Goal: Task Accomplishment & Management: Use online tool/utility

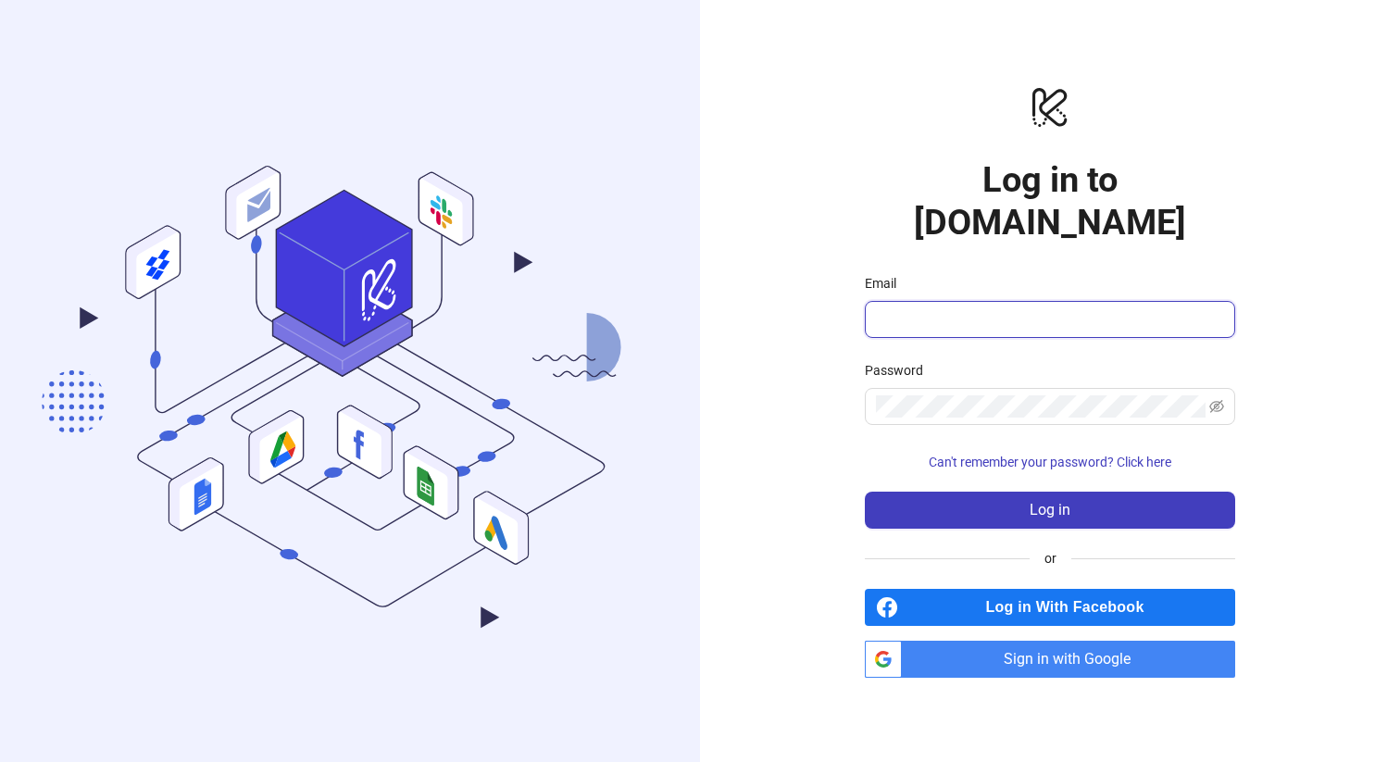
click at [948, 308] on input "Email" at bounding box center [1048, 319] width 344 height 22
paste input "**********"
type input "**********"
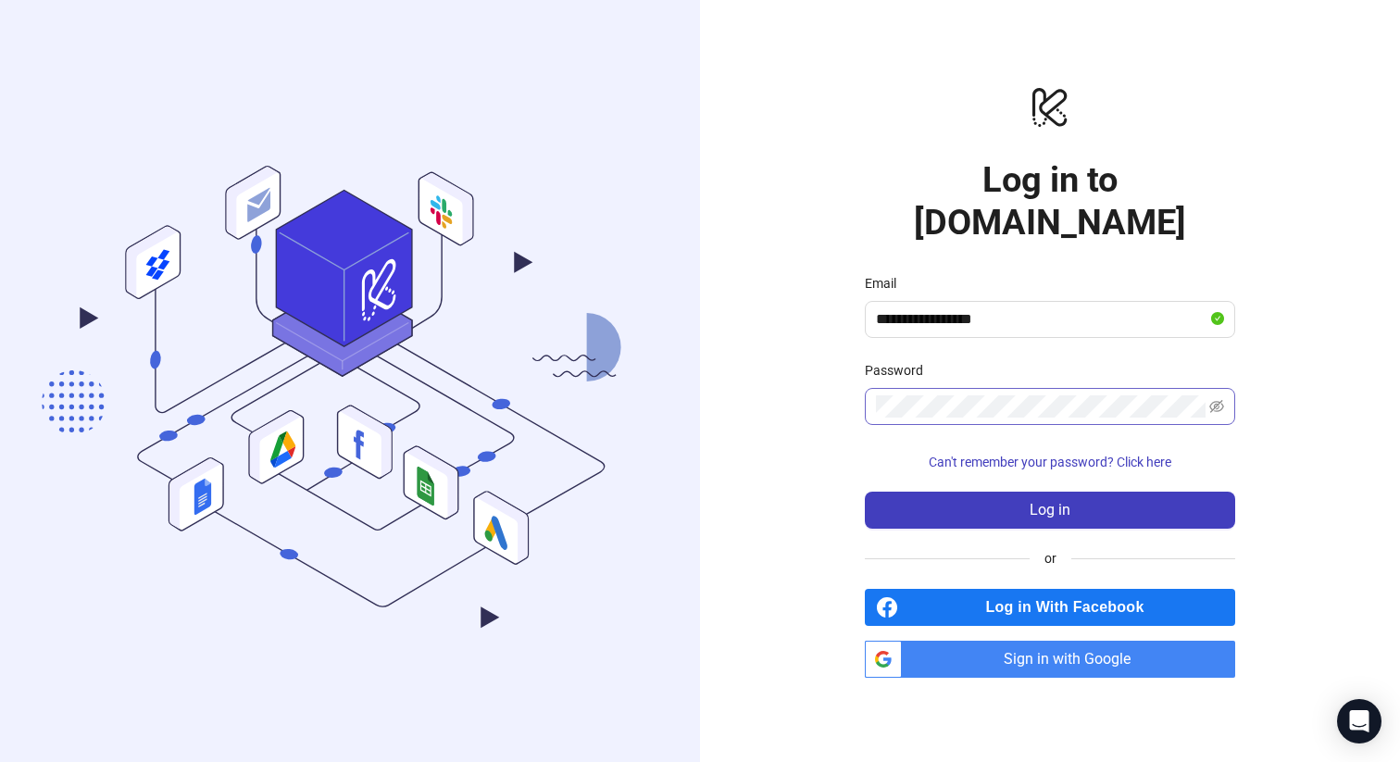
click at [911, 398] on span at bounding box center [1050, 406] width 370 height 37
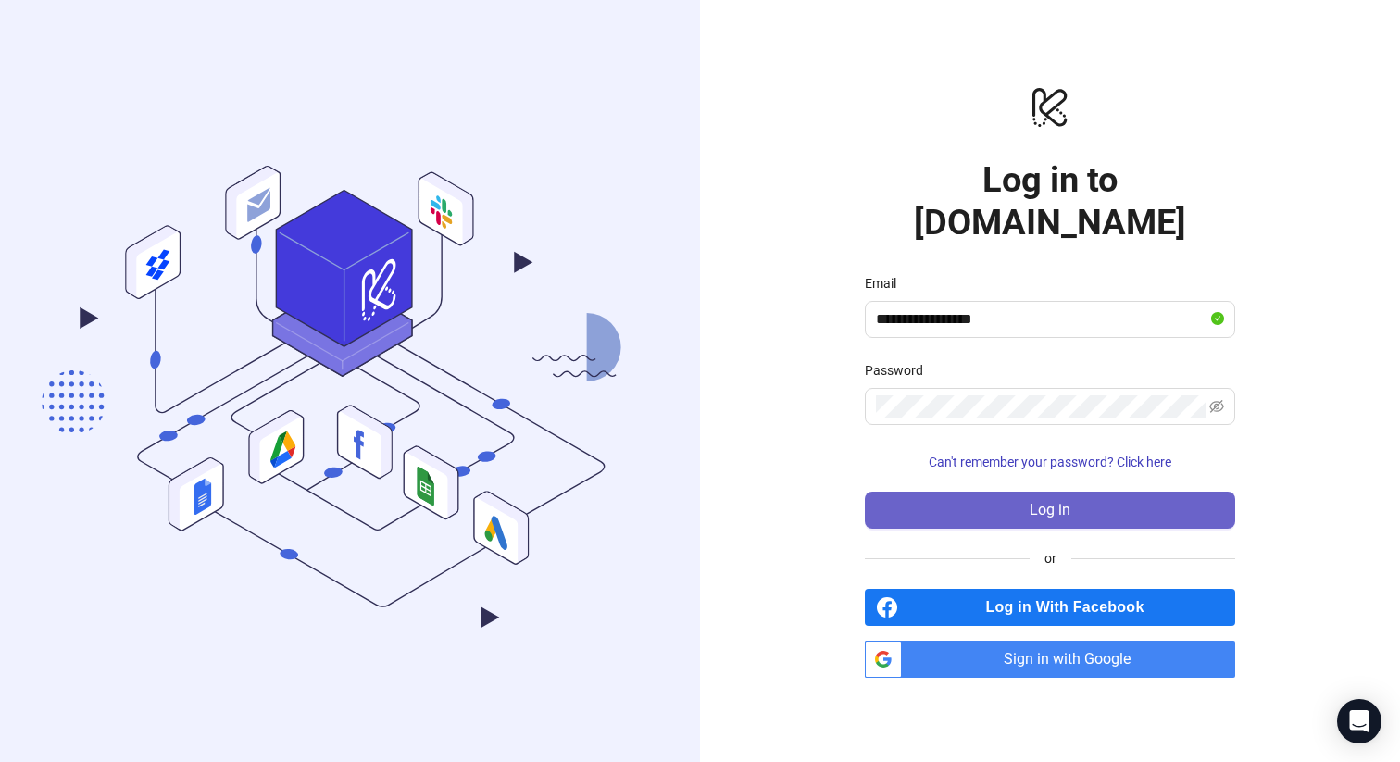
click at [884, 492] on button "Log in" at bounding box center [1050, 510] width 370 height 37
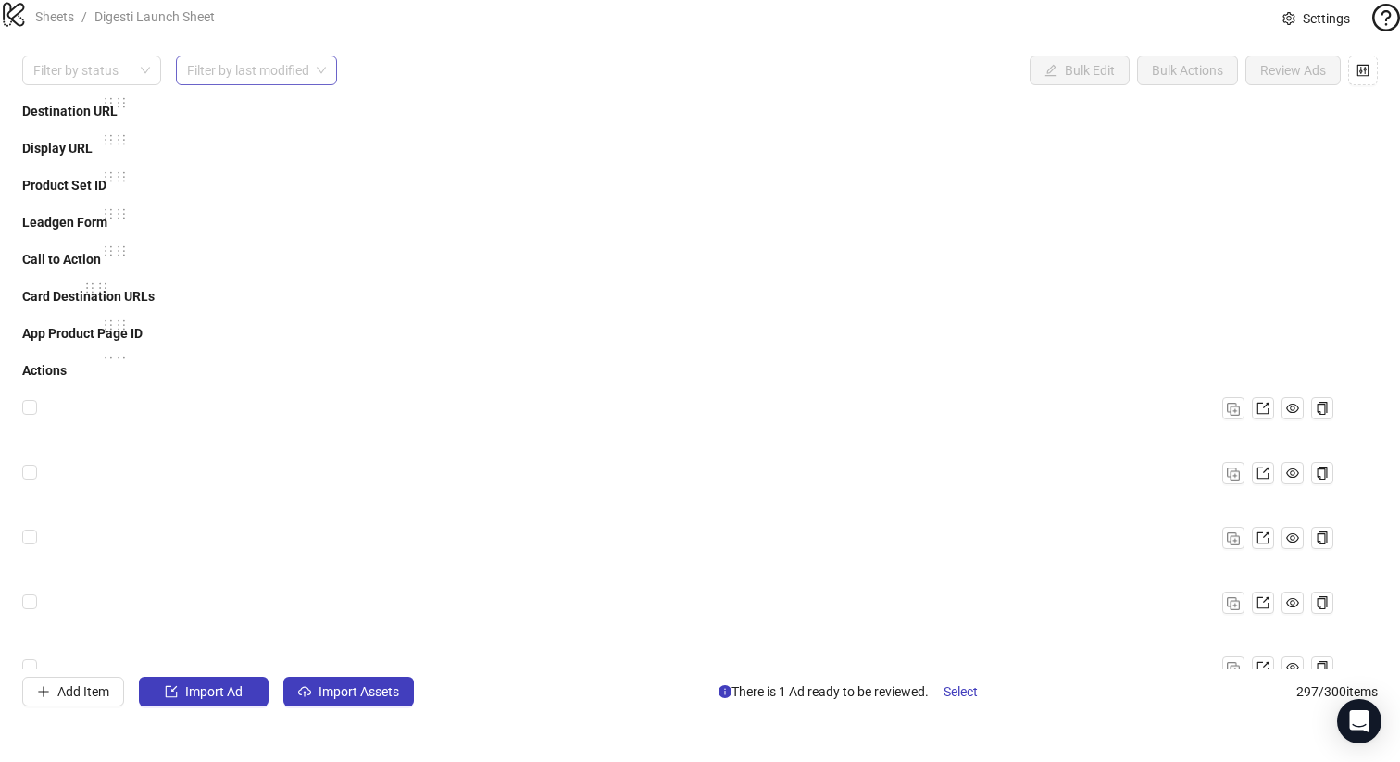
scroll to position [698, 0]
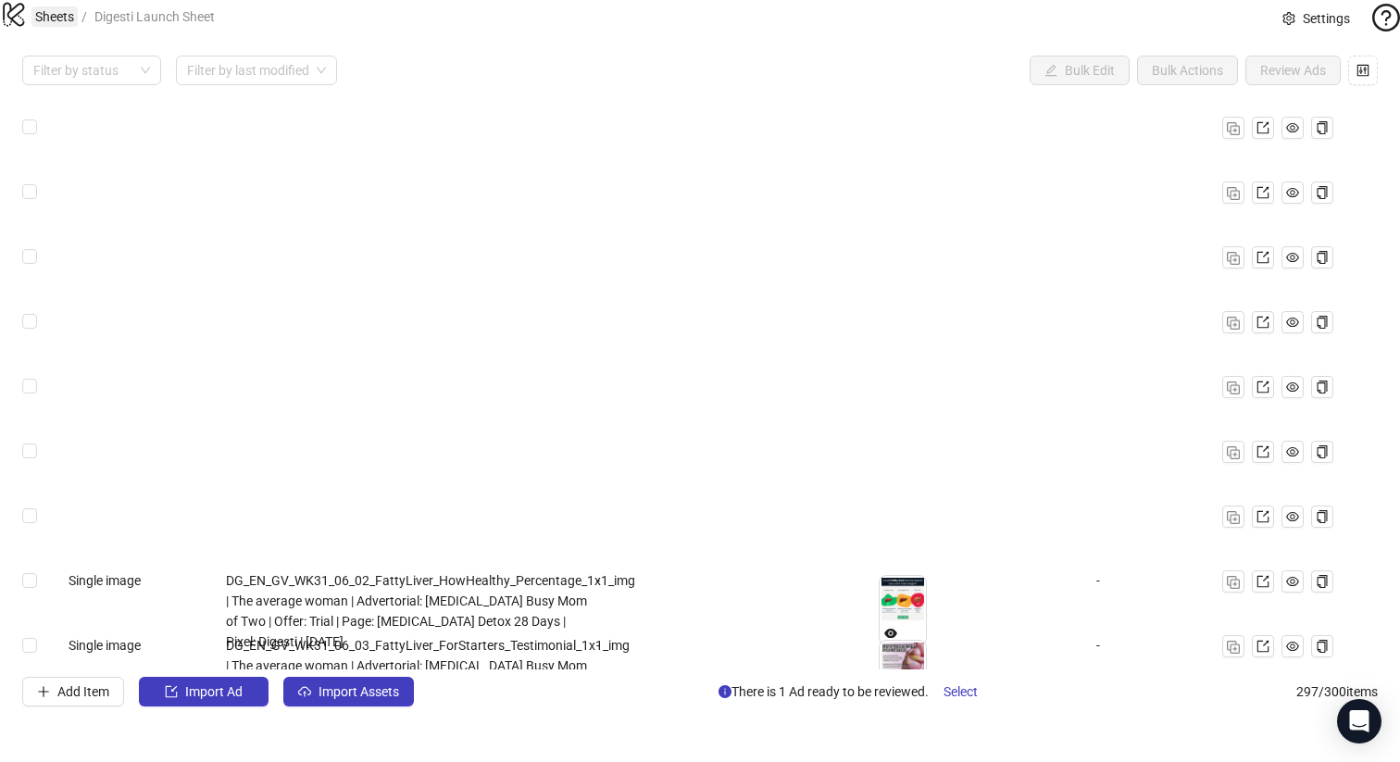
click at [78, 27] on link "Sheets" at bounding box center [54, 16] width 46 height 20
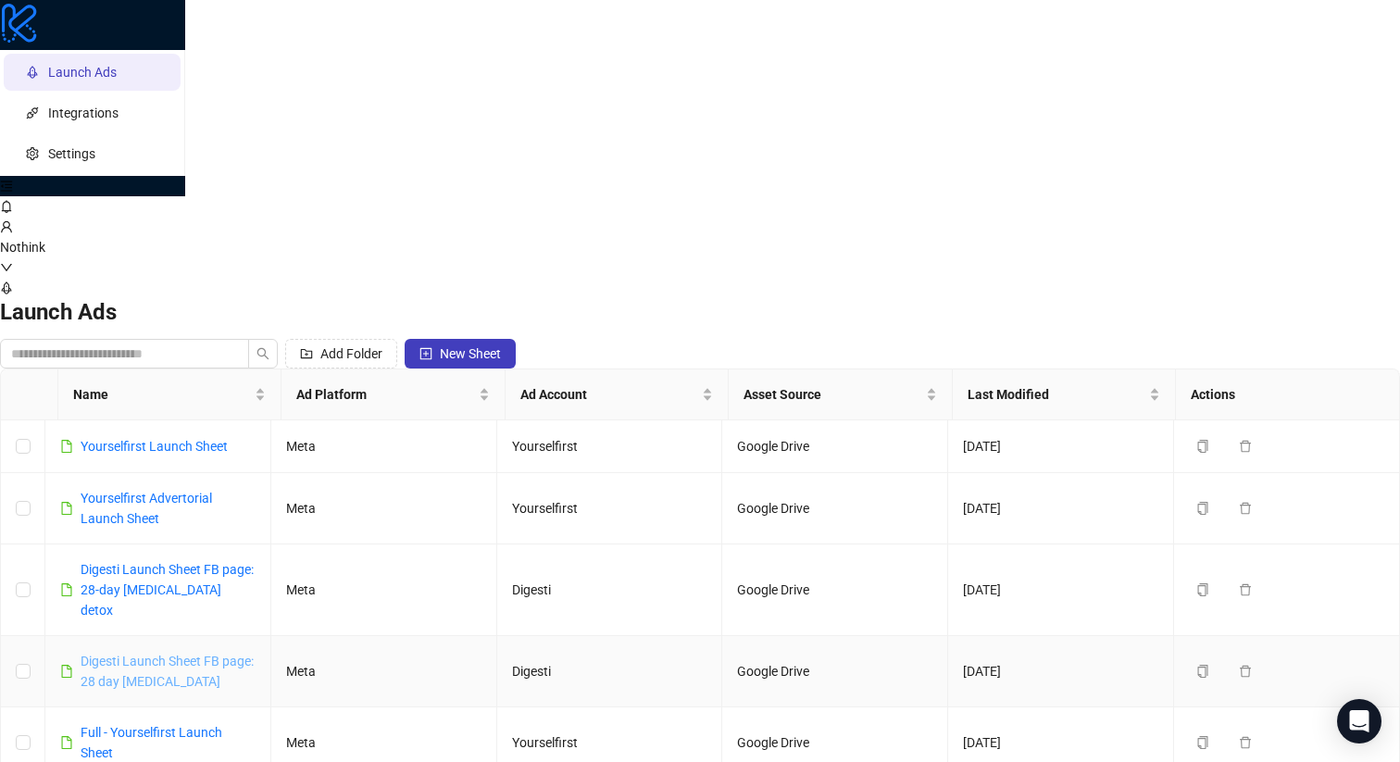
click at [254, 654] on link "Digesti Launch Sheet FB page: 28 day [MEDICAL_DATA]" at bounding box center [167, 671] width 173 height 35
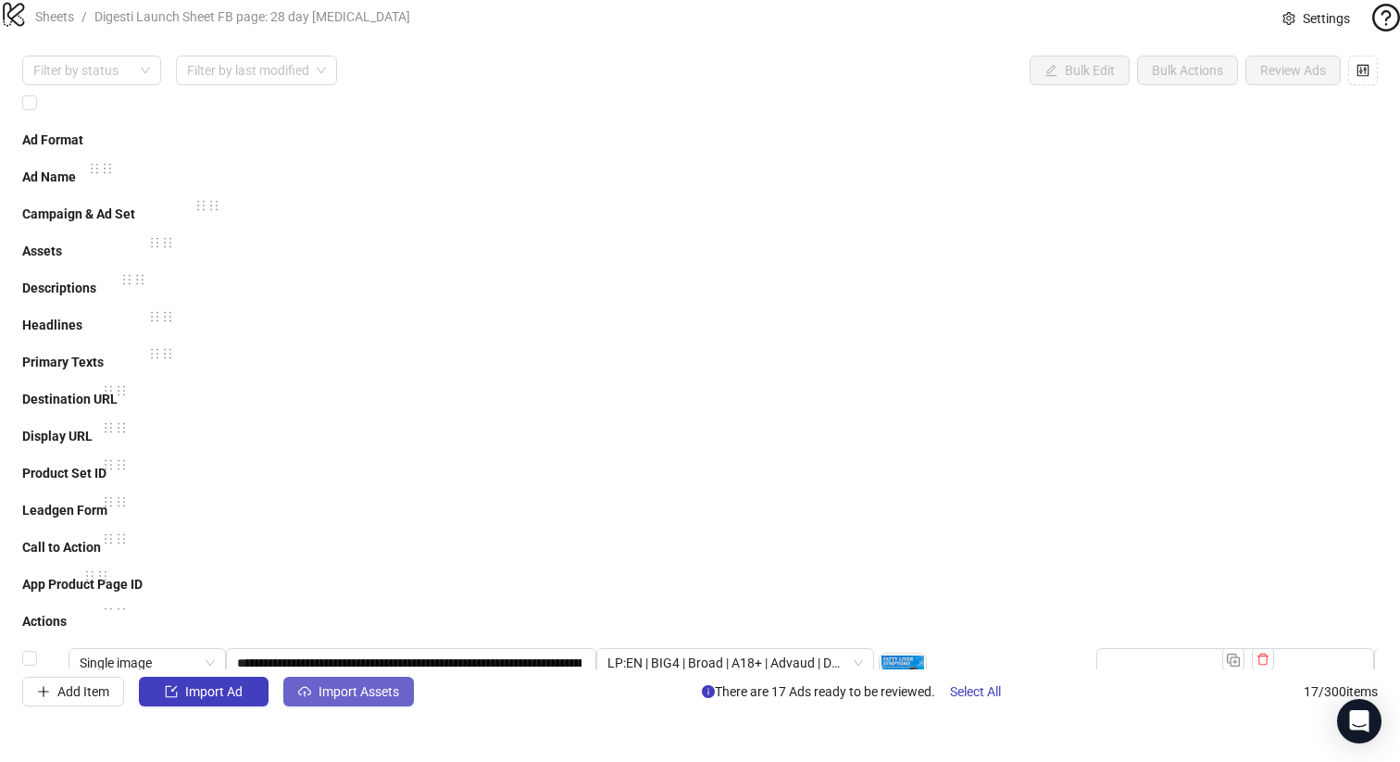
click at [344, 699] on span "Import Assets" at bounding box center [358, 691] width 81 height 15
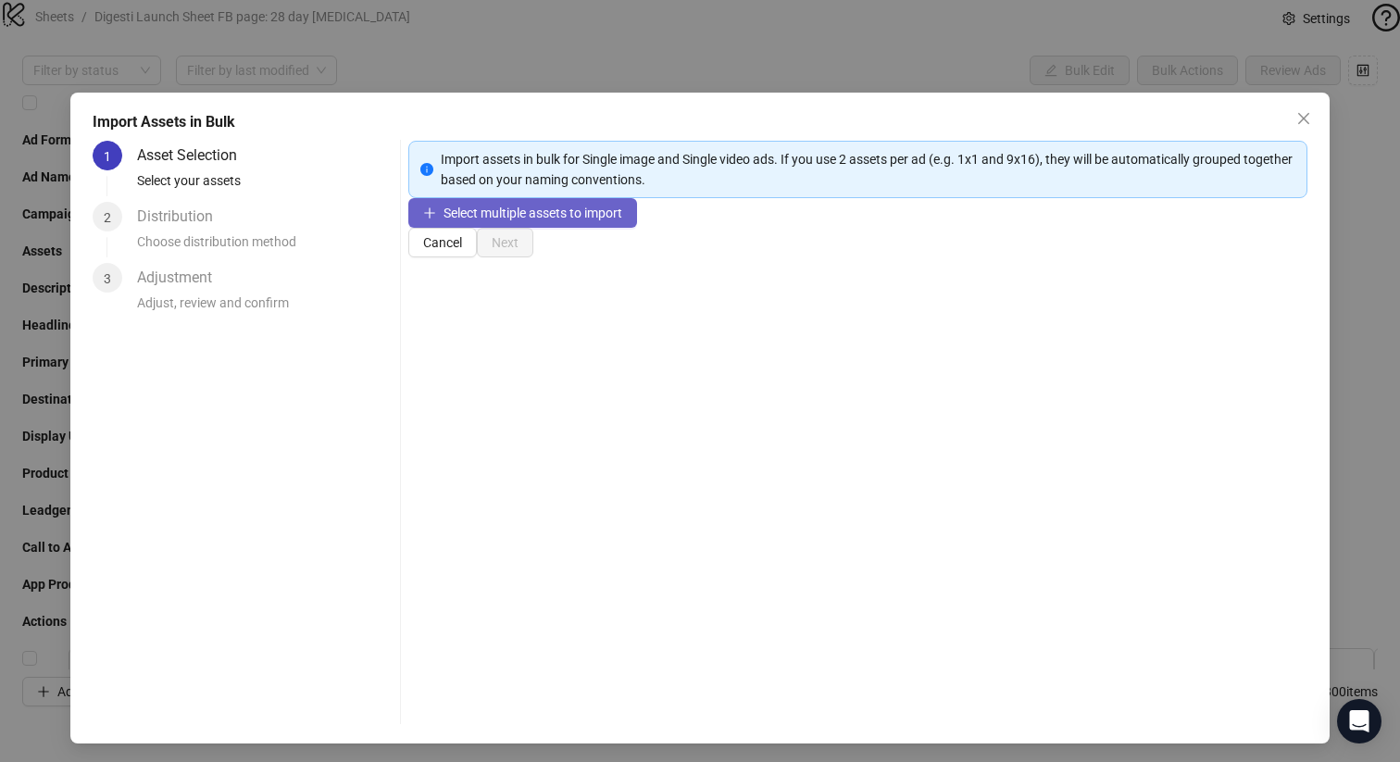
click at [517, 220] on span "Select multiple assets to import" at bounding box center [532, 212] width 179 height 15
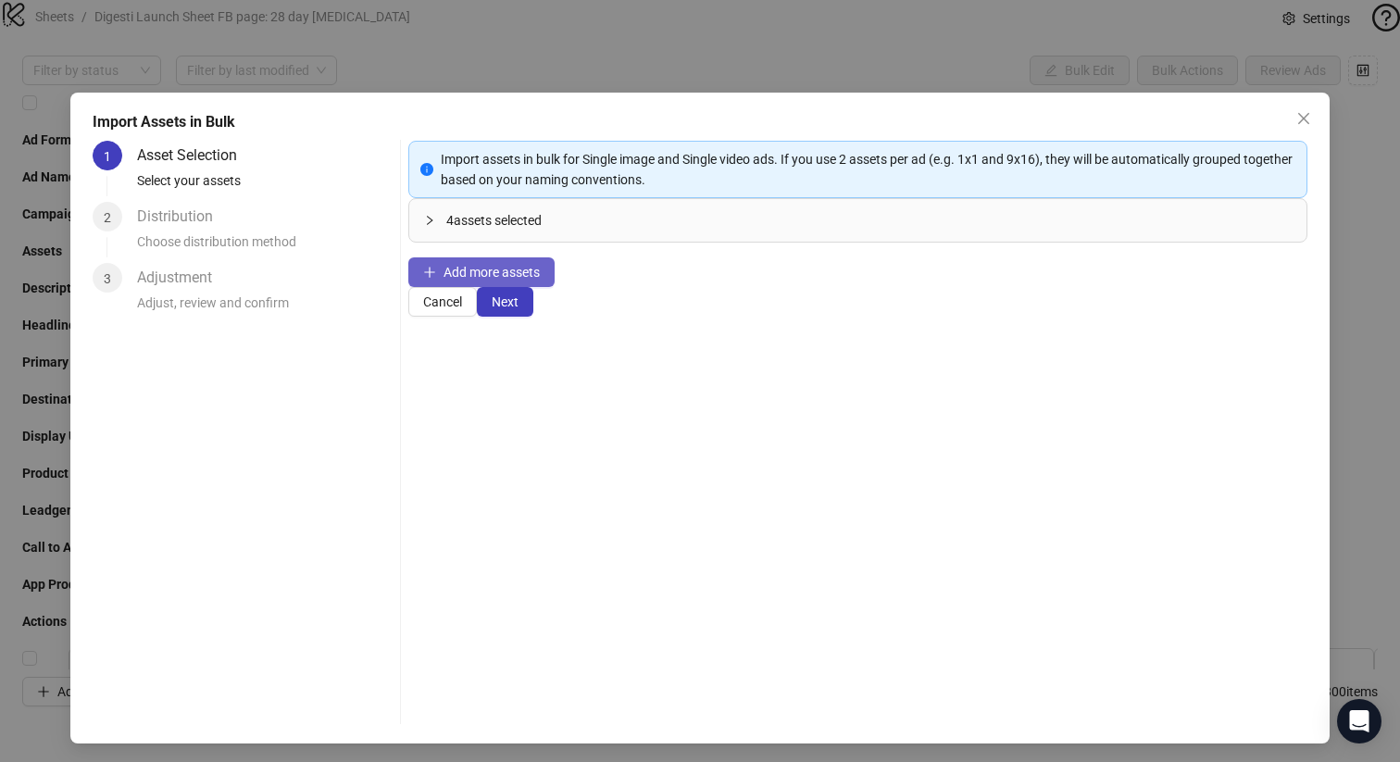
click at [536, 280] on span "Add more assets" at bounding box center [491, 272] width 96 height 15
click at [511, 280] on span "Add more assets" at bounding box center [491, 272] width 96 height 15
click at [533, 317] on button "Next" at bounding box center [505, 302] width 56 height 30
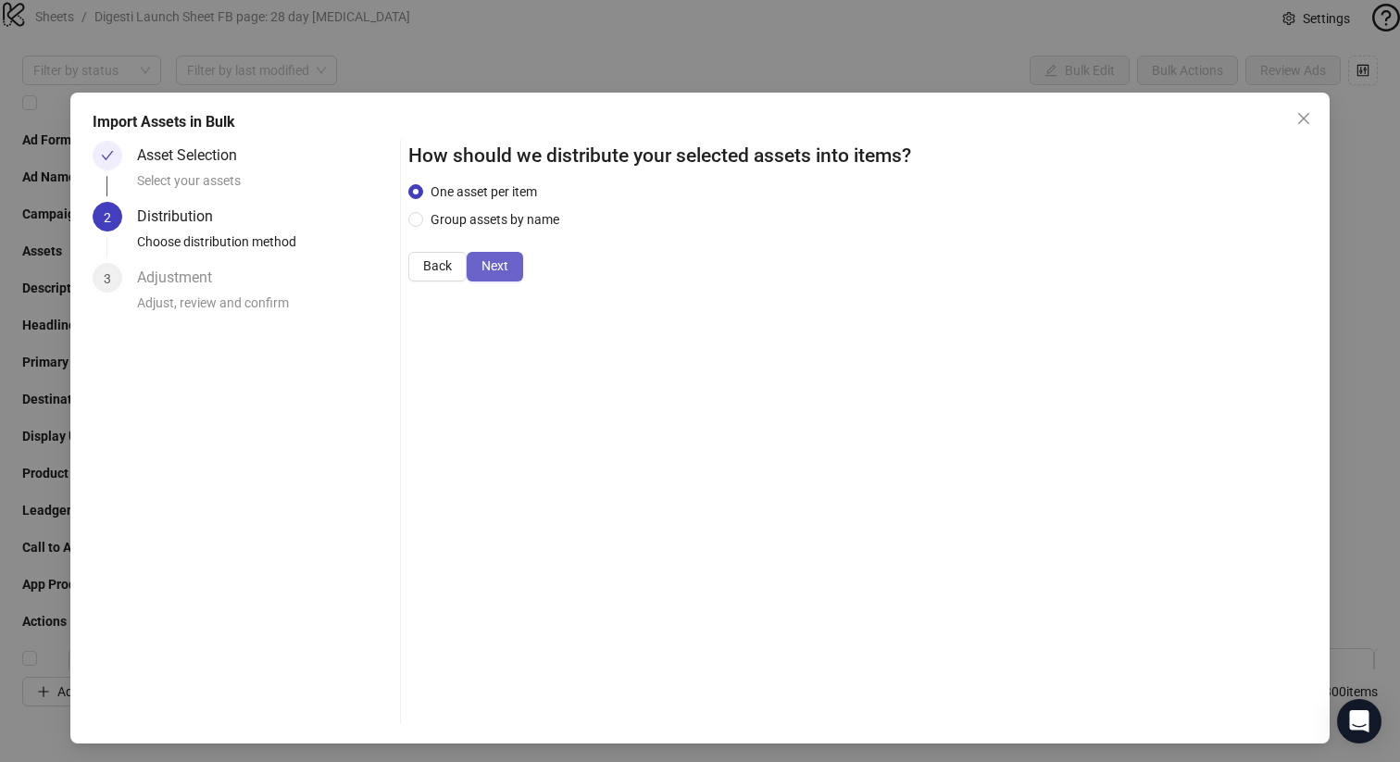
click at [508, 273] on span "Next" at bounding box center [494, 265] width 27 height 15
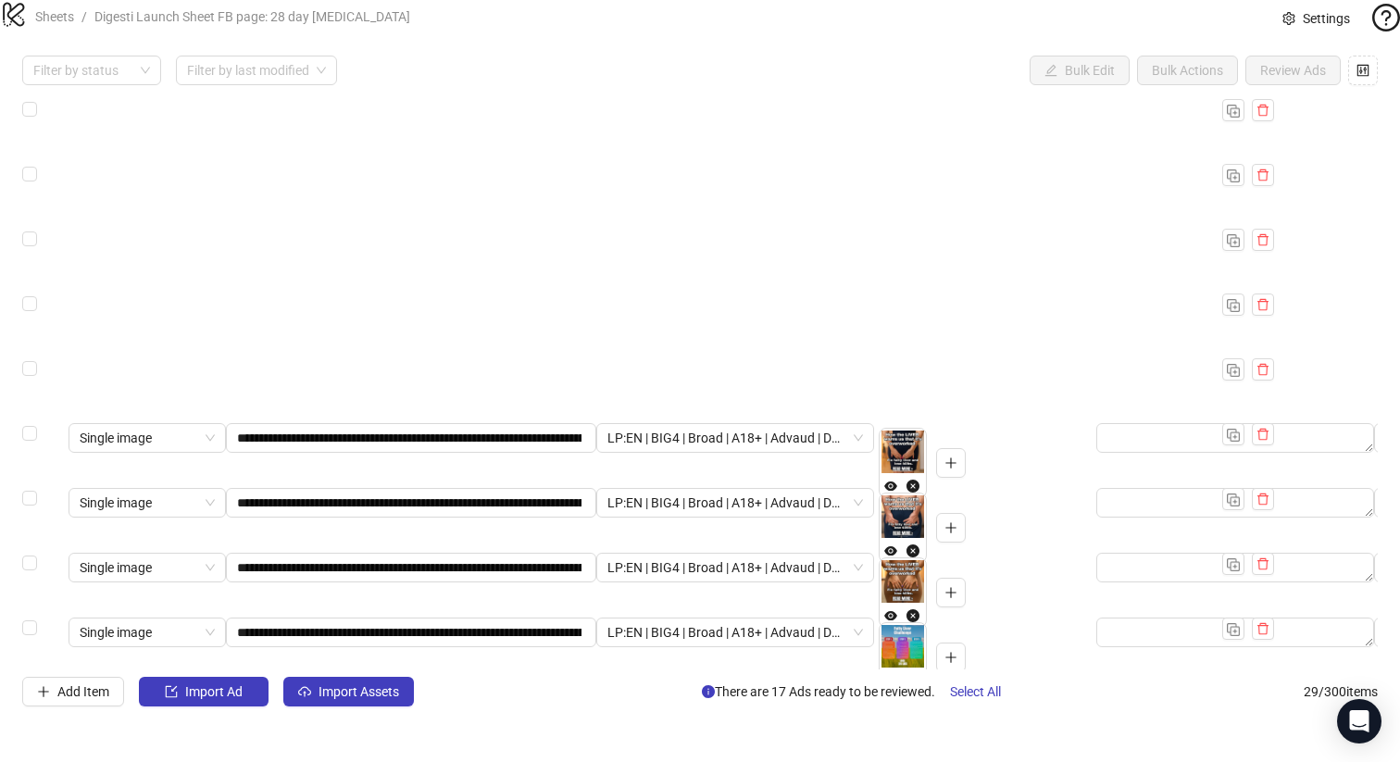
scroll to position [921, 0]
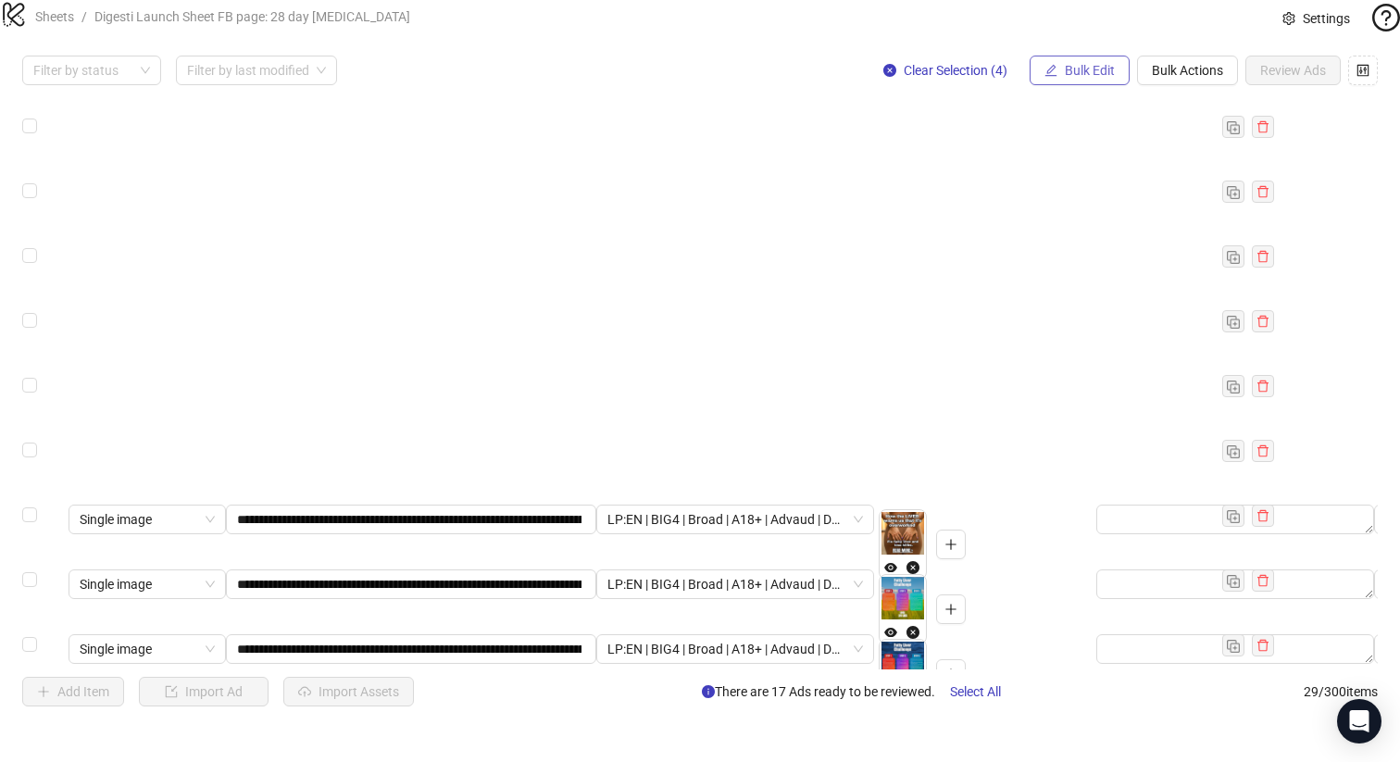
click at [1078, 78] on span "Bulk Edit" at bounding box center [1090, 70] width 50 height 15
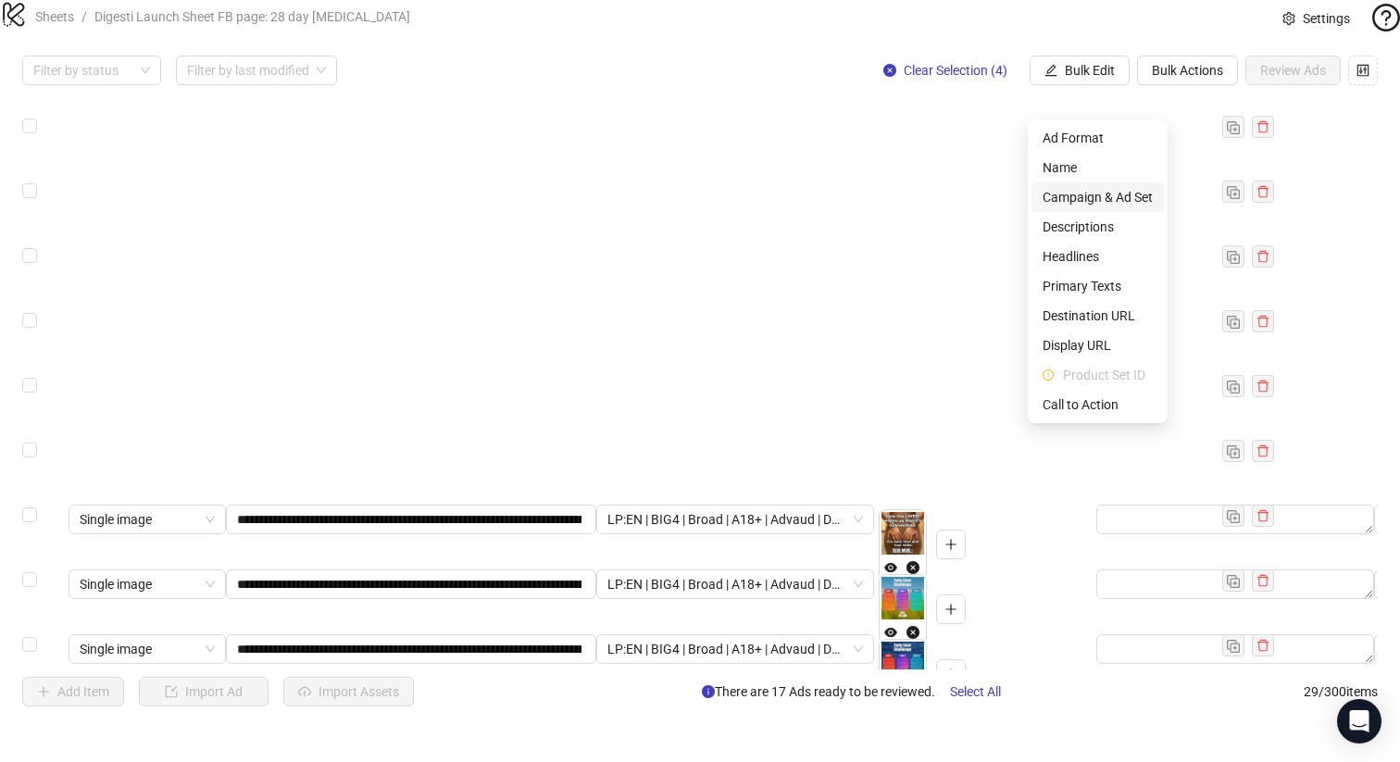
click at [1102, 199] on span "Campaign & Ad Set" at bounding box center [1097, 197] width 110 height 20
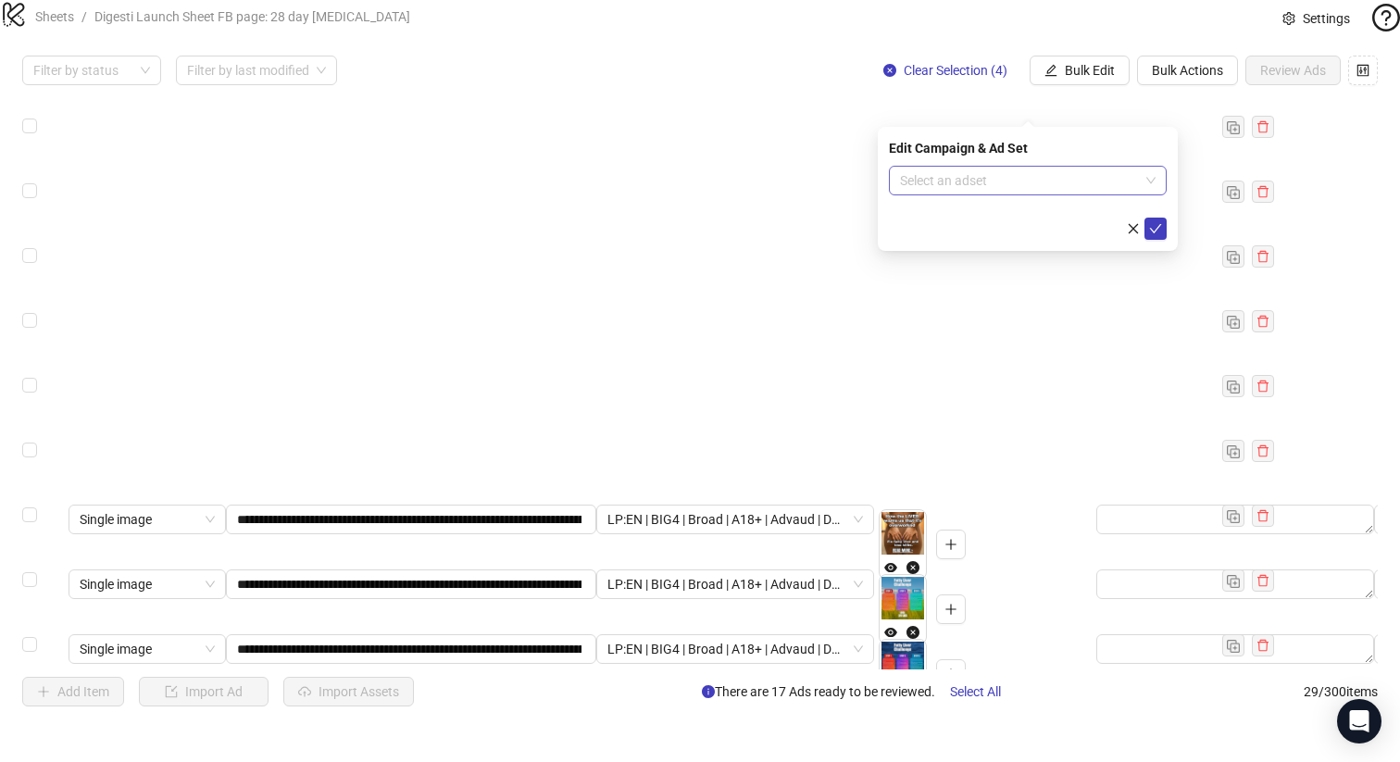
click at [931, 183] on input "search" at bounding box center [1019, 181] width 239 height 28
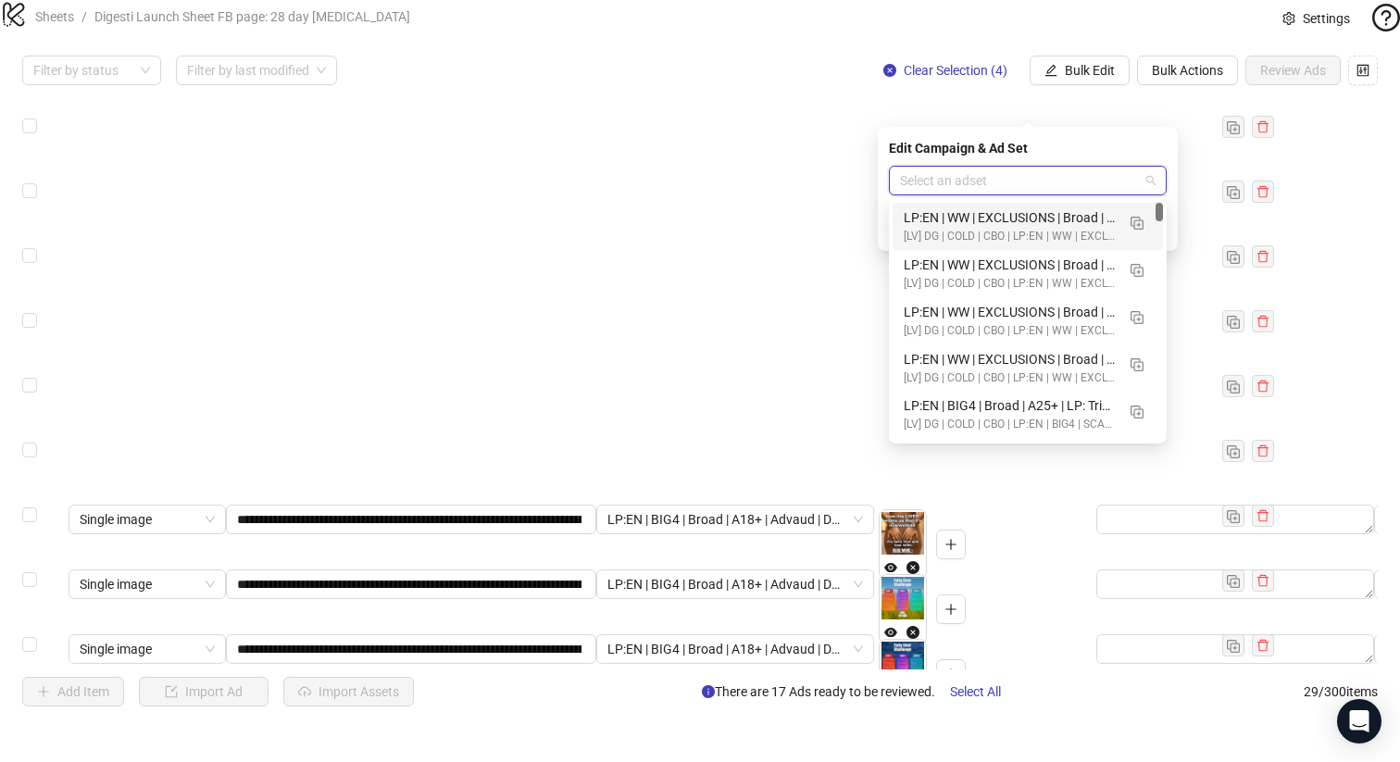
paste input "**********"
type input "**********"
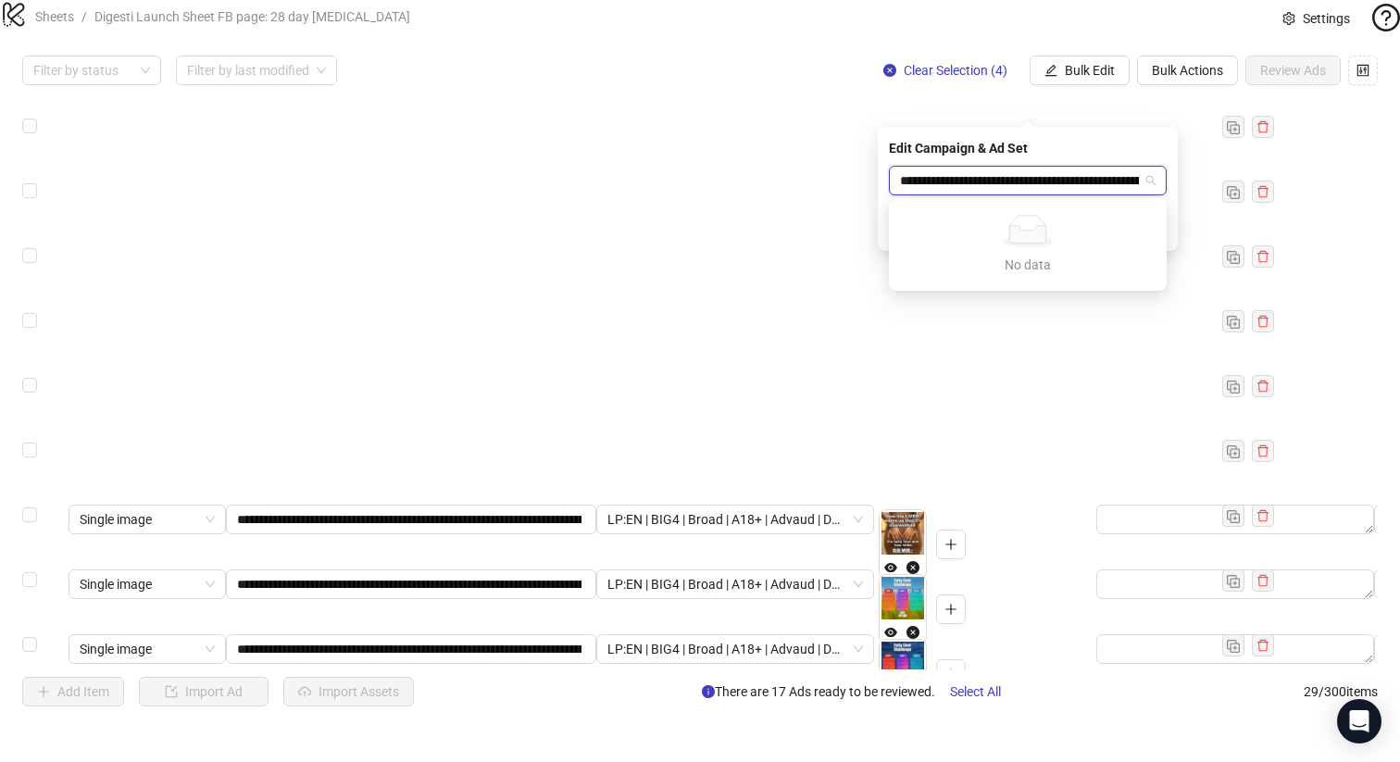
scroll to position [0, 302]
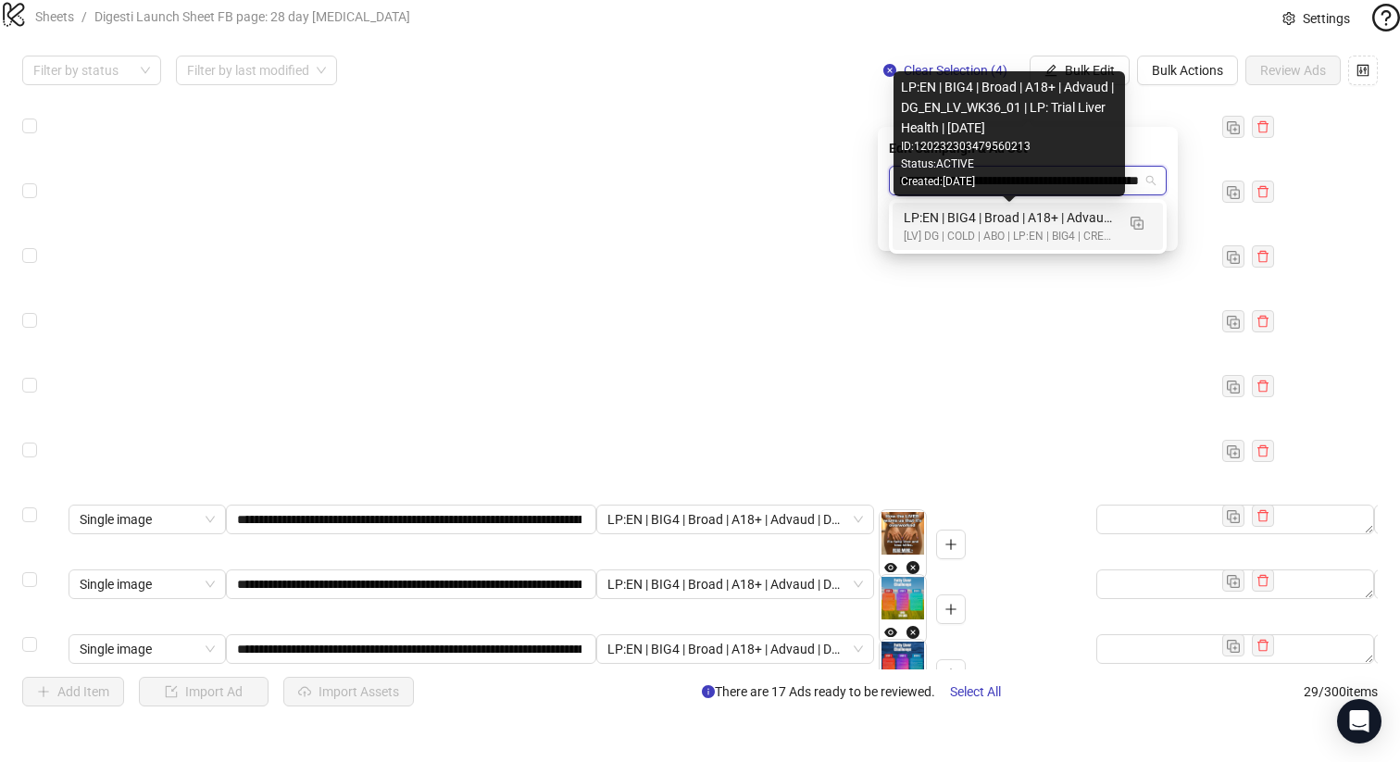
click at [997, 215] on div "LP:EN | BIG4 | Broad | A18+ | Advaud | DG_EN_LV_WK36_01 | LP: Trial Liver Healt…" at bounding box center [1008, 217] width 211 height 20
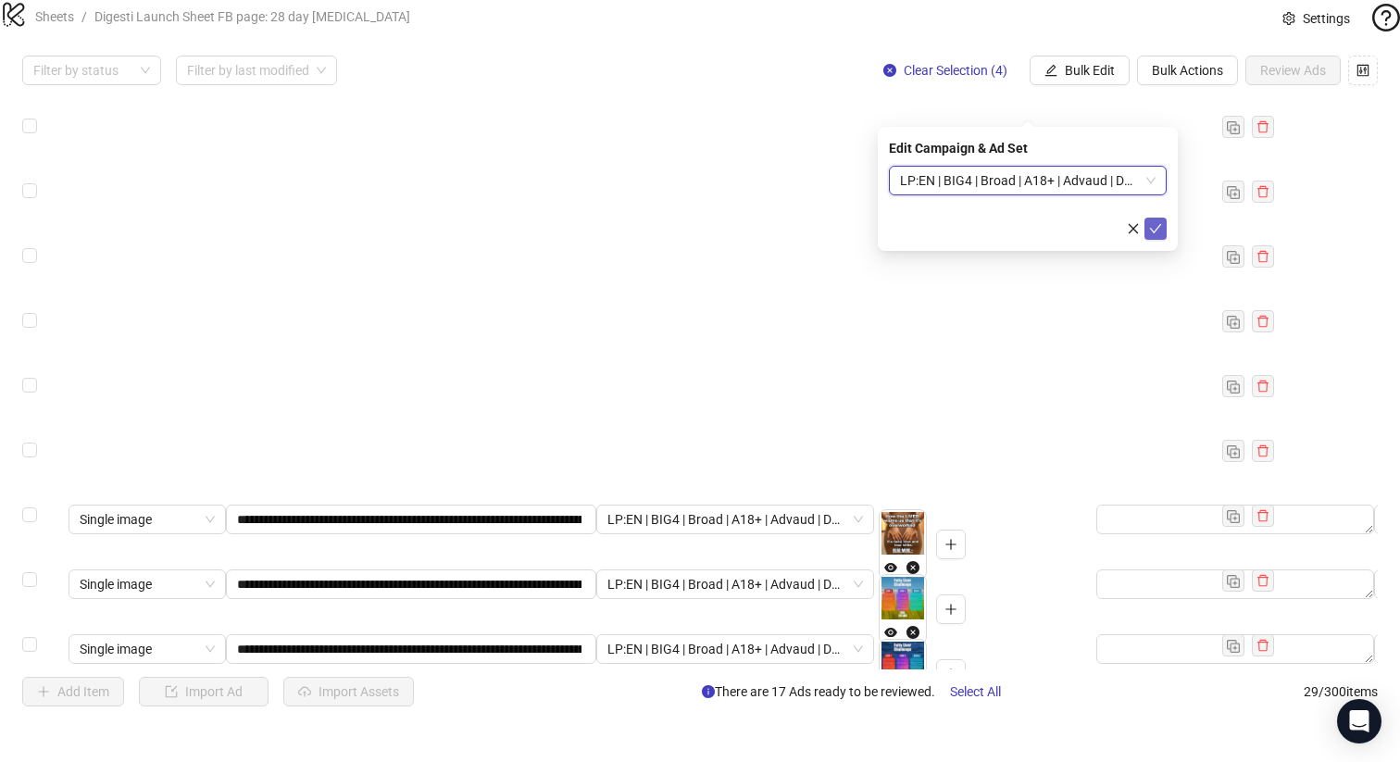
click at [1165, 225] on button "submit" at bounding box center [1155, 229] width 22 height 22
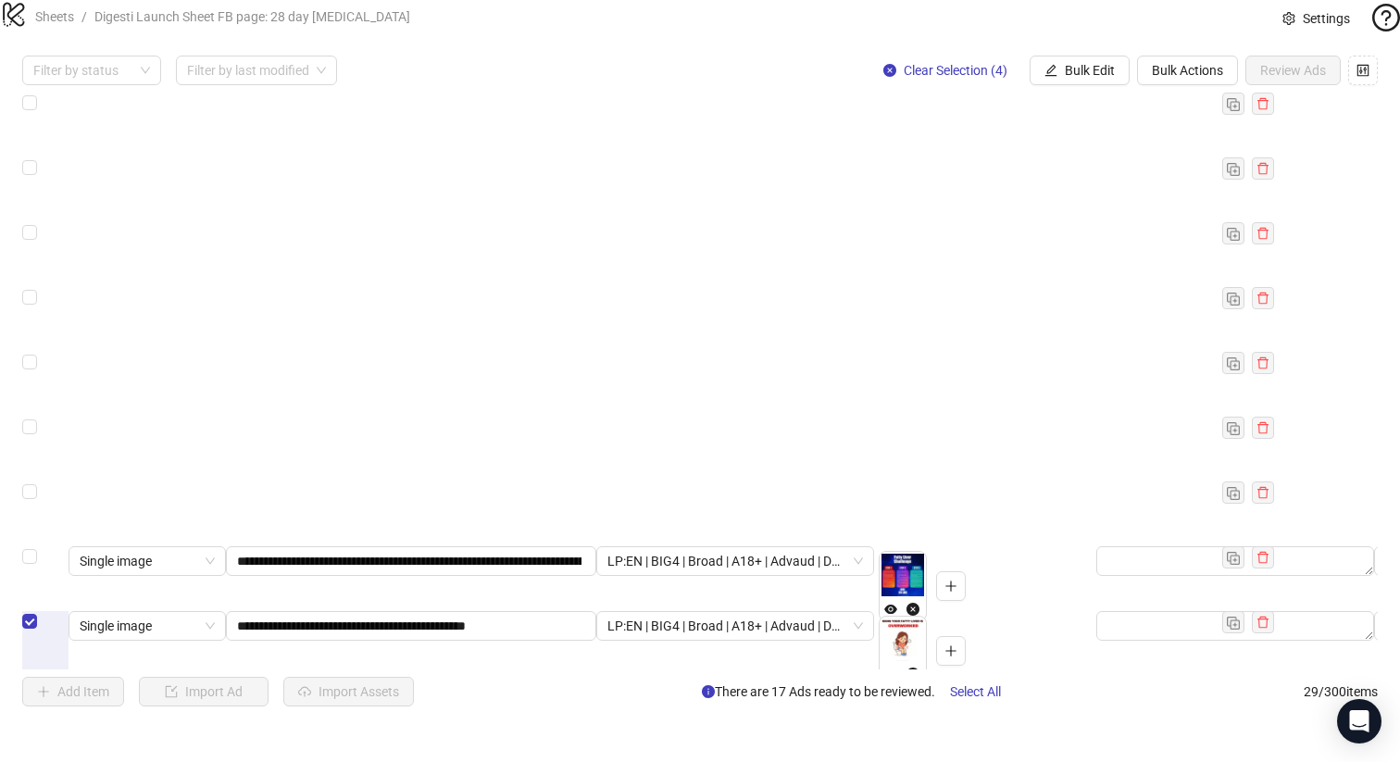
scroll to position [1175, 0]
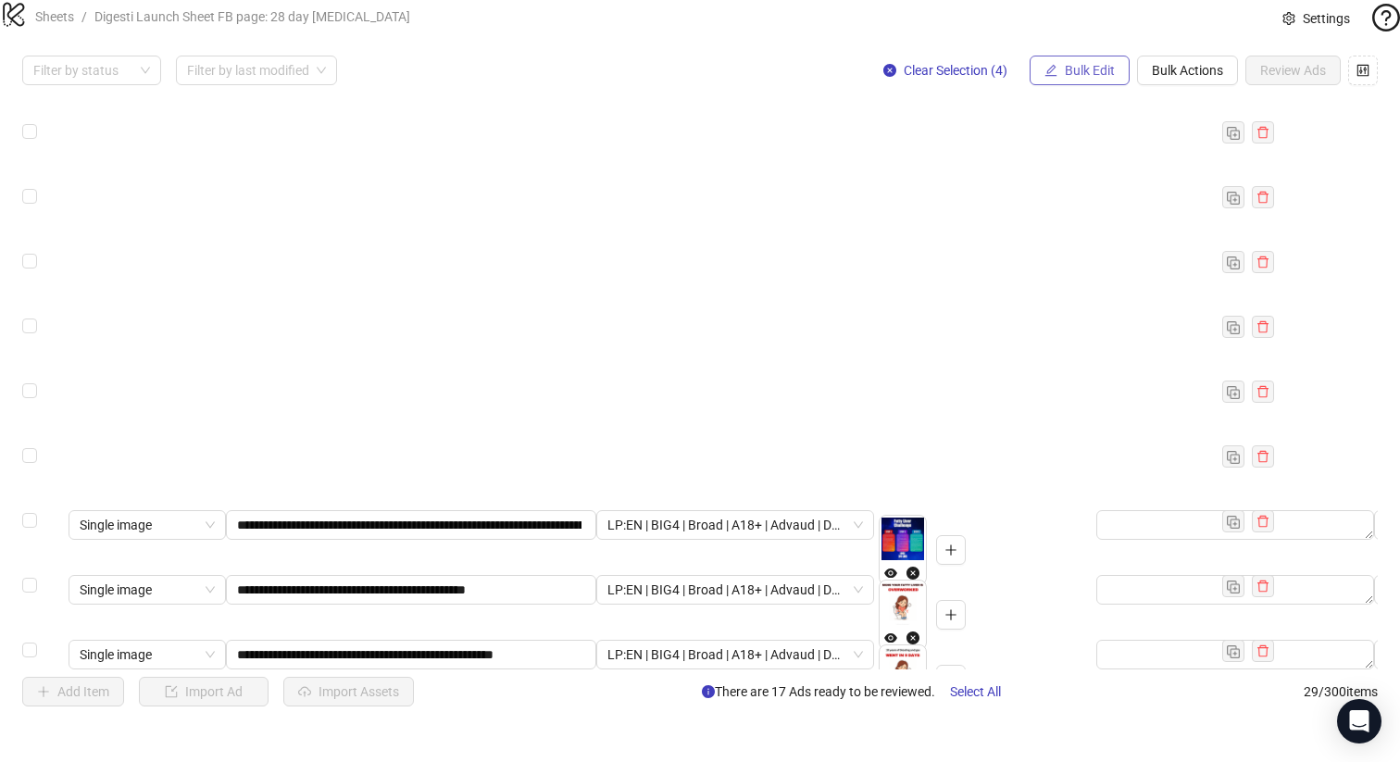
click at [1088, 85] on button "Bulk Edit" at bounding box center [1079, 71] width 100 height 30
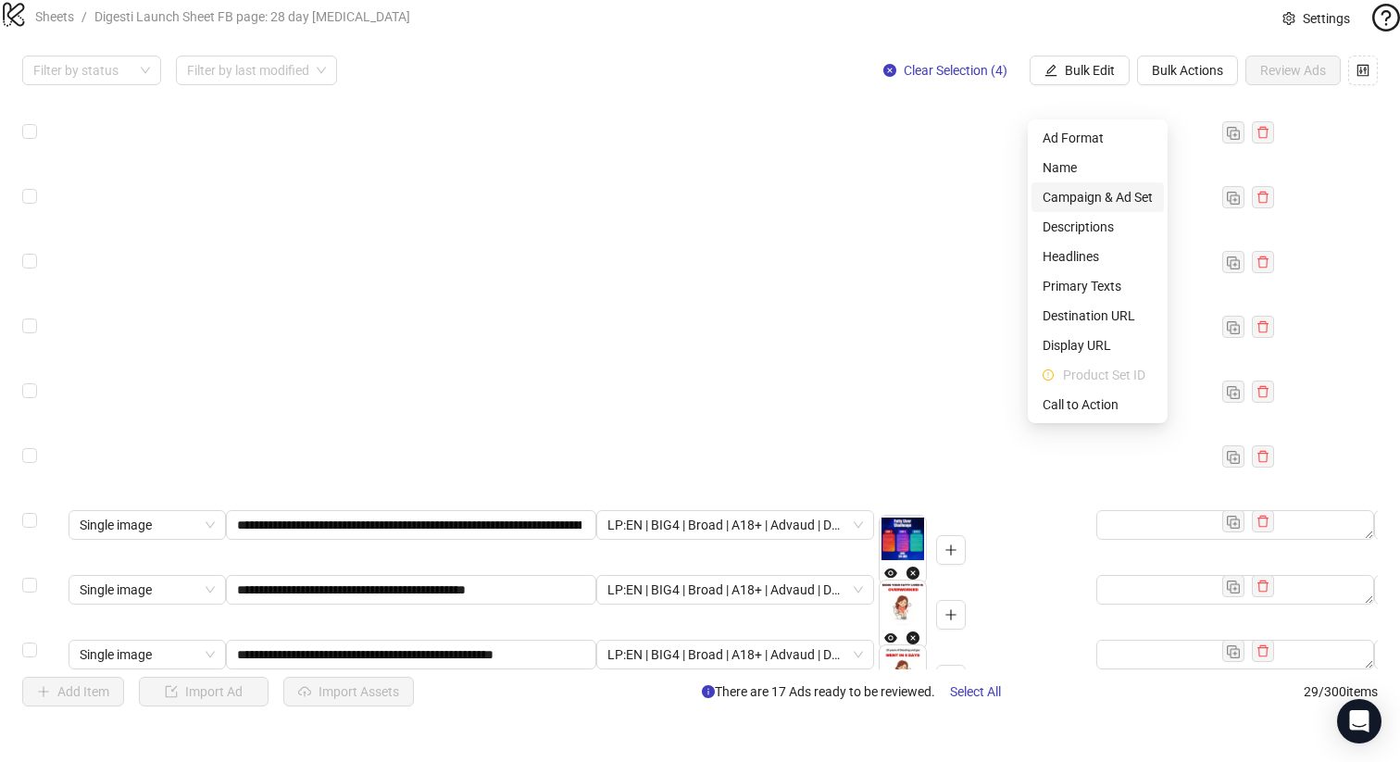
click at [1108, 194] on span "Campaign & Ad Set" at bounding box center [1097, 197] width 110 height 20
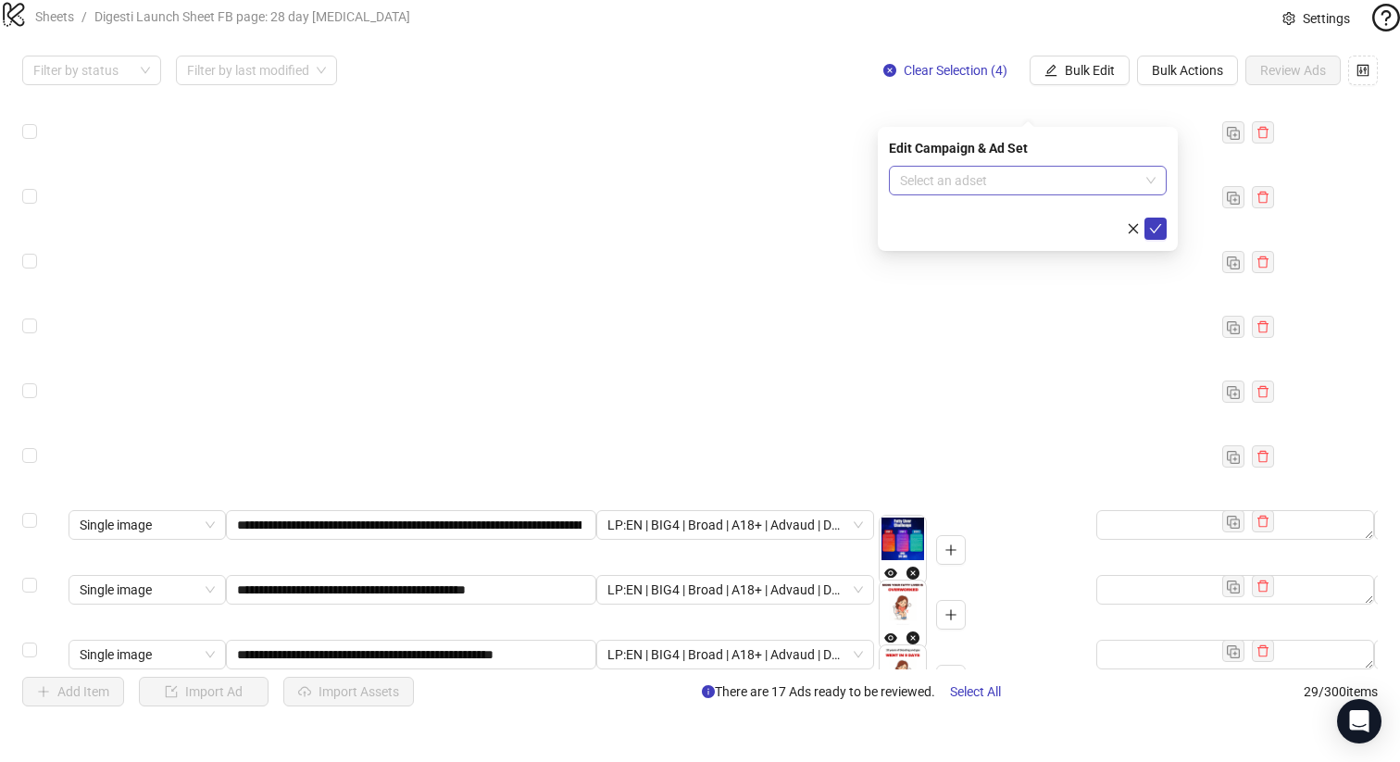
click at [955, 169] on input "search" at bounding box center [1019, 181] width 239 height 28
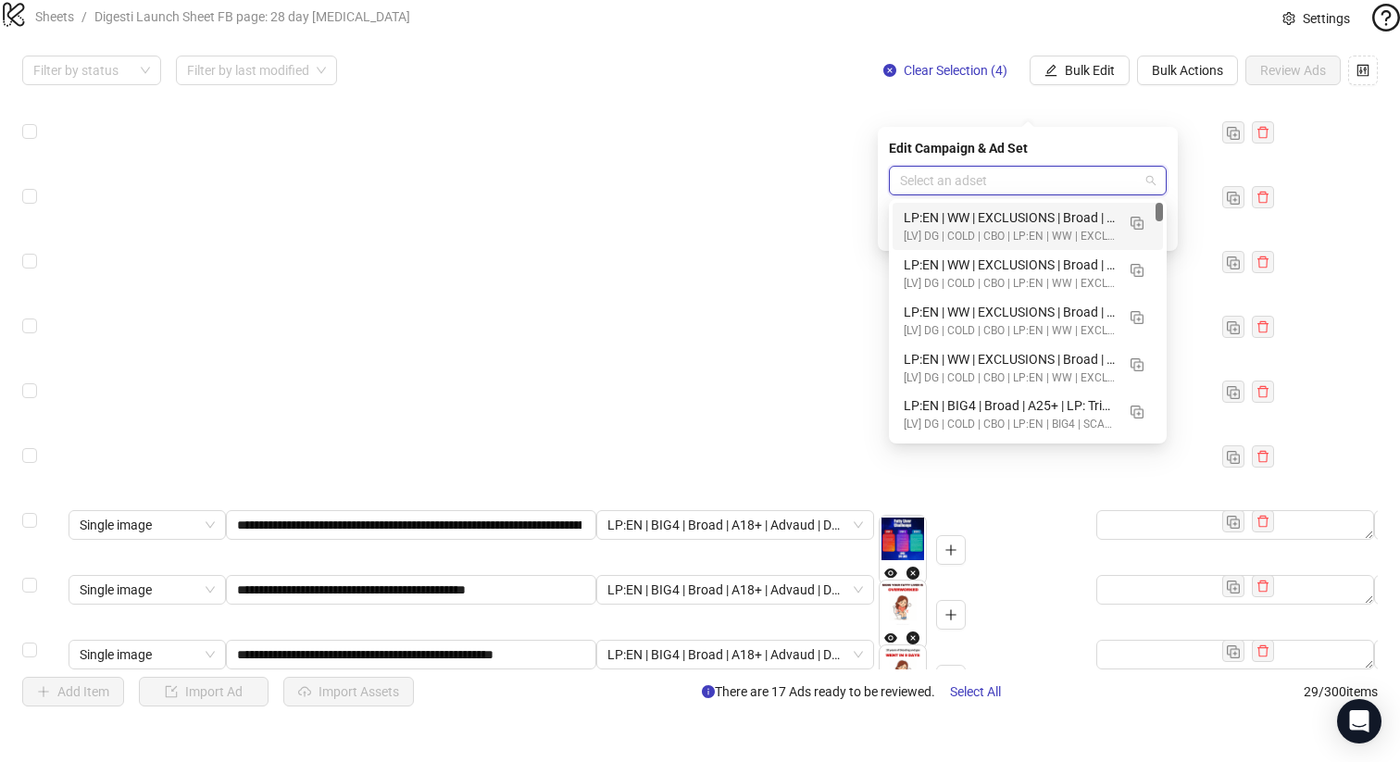
paste input "**********"
type input "**********"
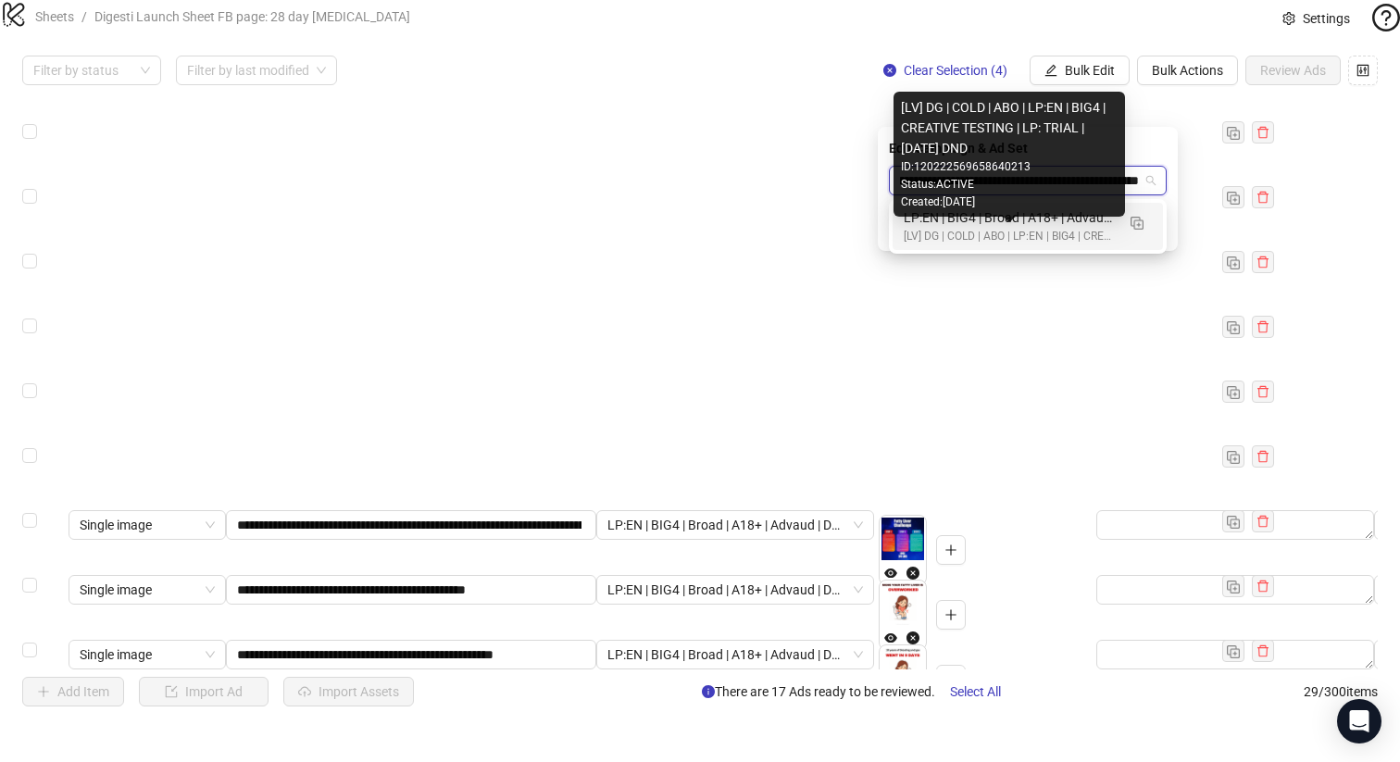
click at [976, 233] on div "[LV] DG | COLD | ABO | LP:EN | BIG4 | CREATIVE TESTING | LP: TRIAL | [DATE] DND" at bounding box center [1008, 237] width 211 height 18
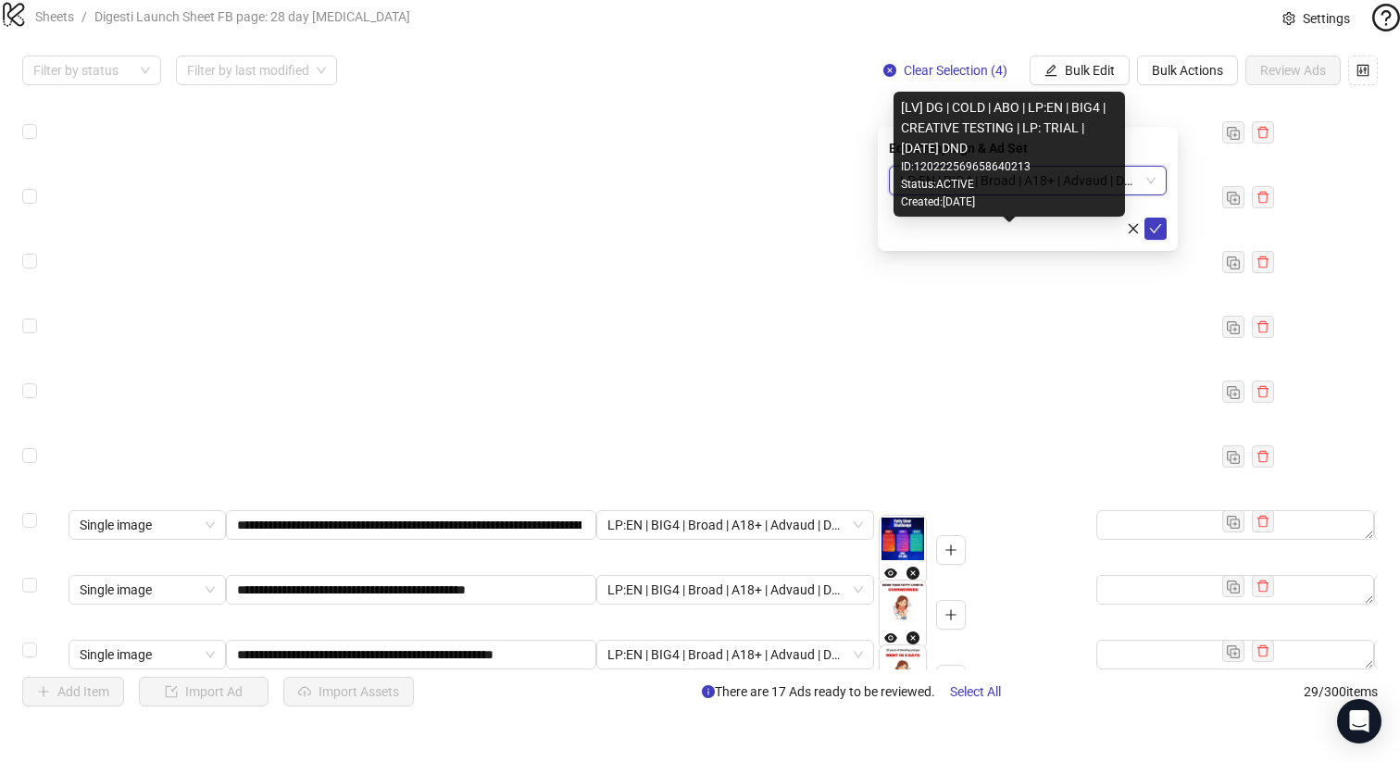
scroll to position [0, 0]
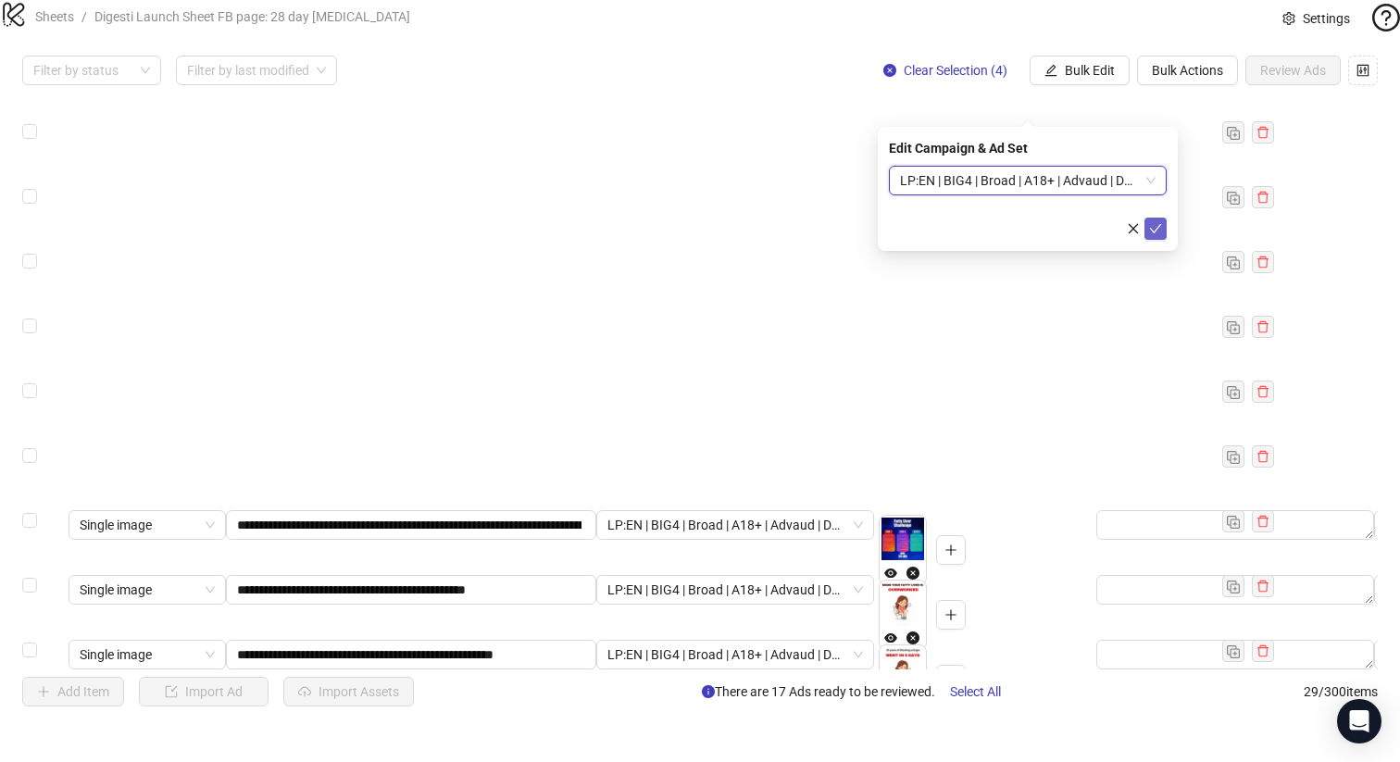
click at [1149, 226] on icon "check" at bounding box center [1155, 228] width 13 height 13
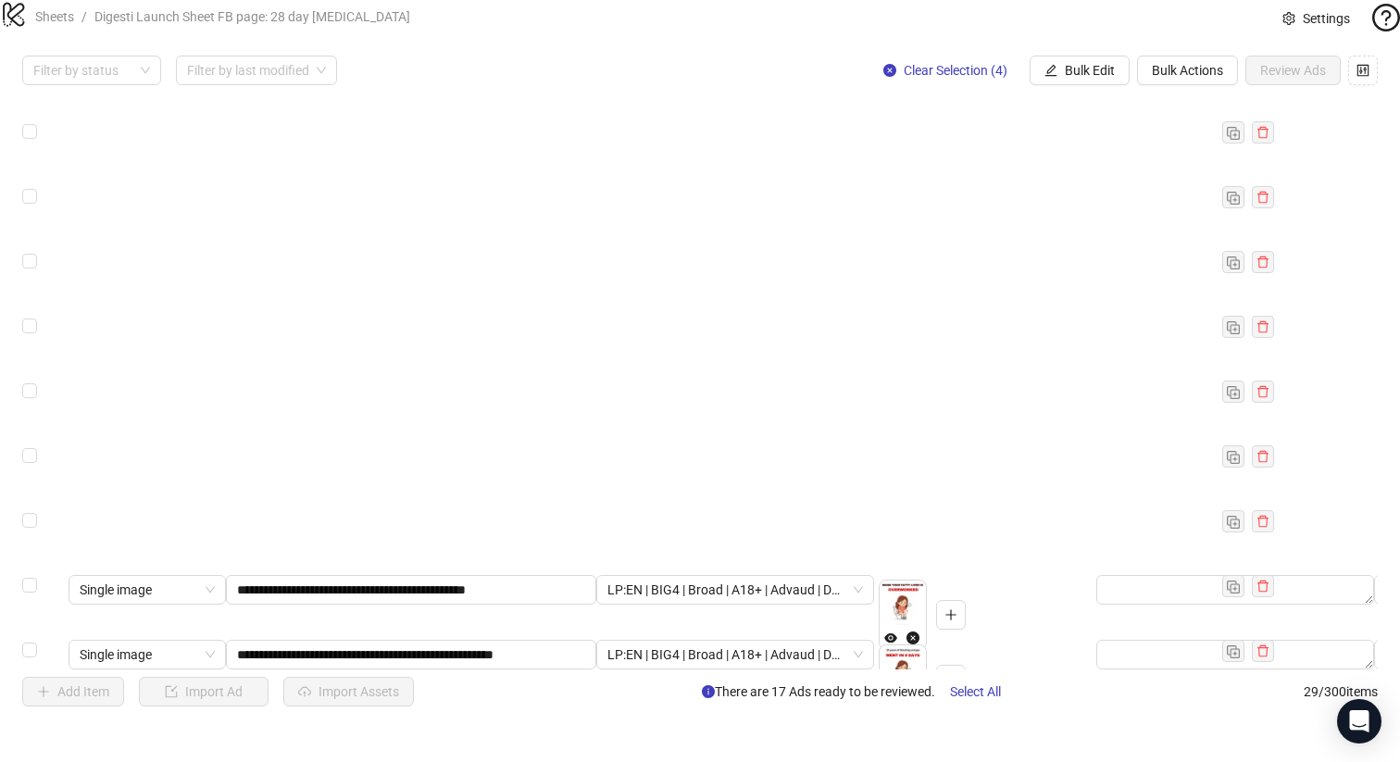
scroll to position [1349, 0]
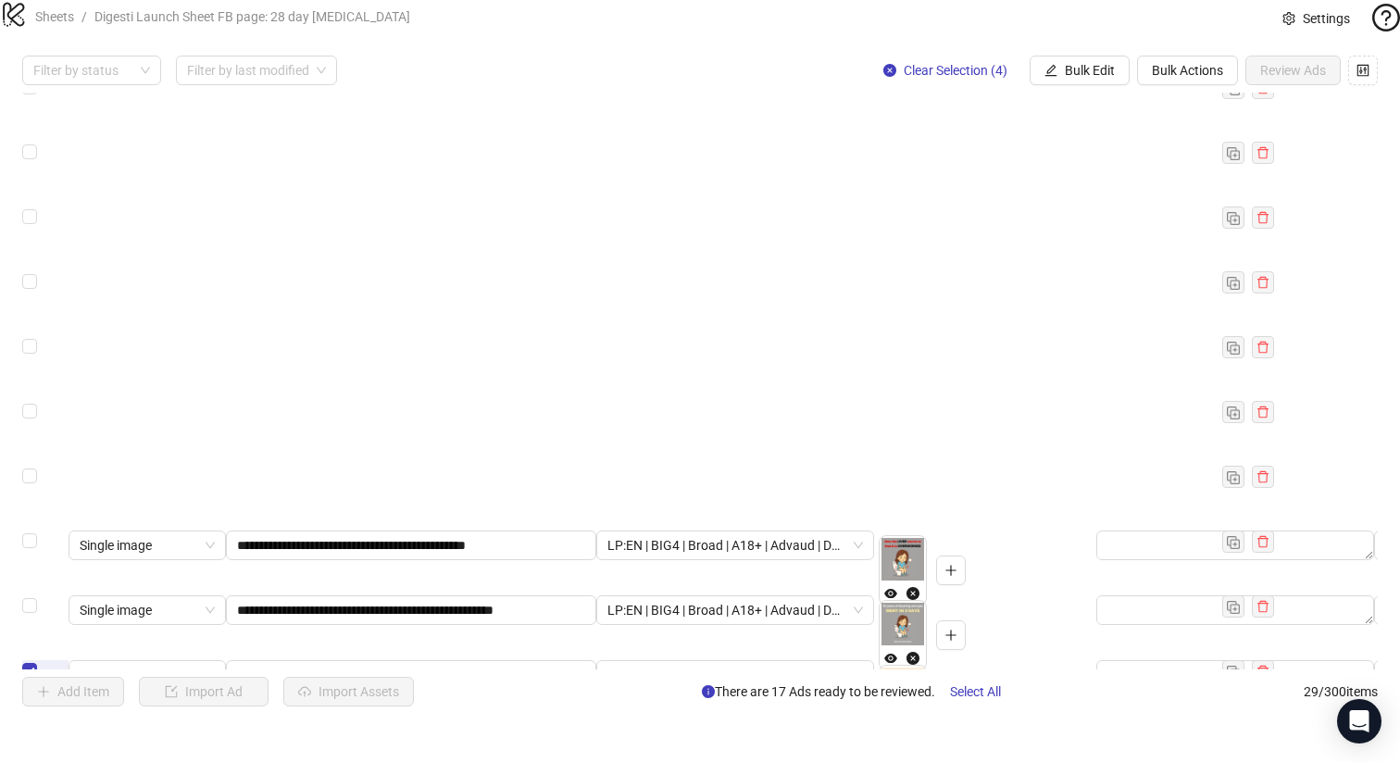
click at [1076, 78] on span "Bulk Edit" at bounding box center [1090, 70] width 50 height 15
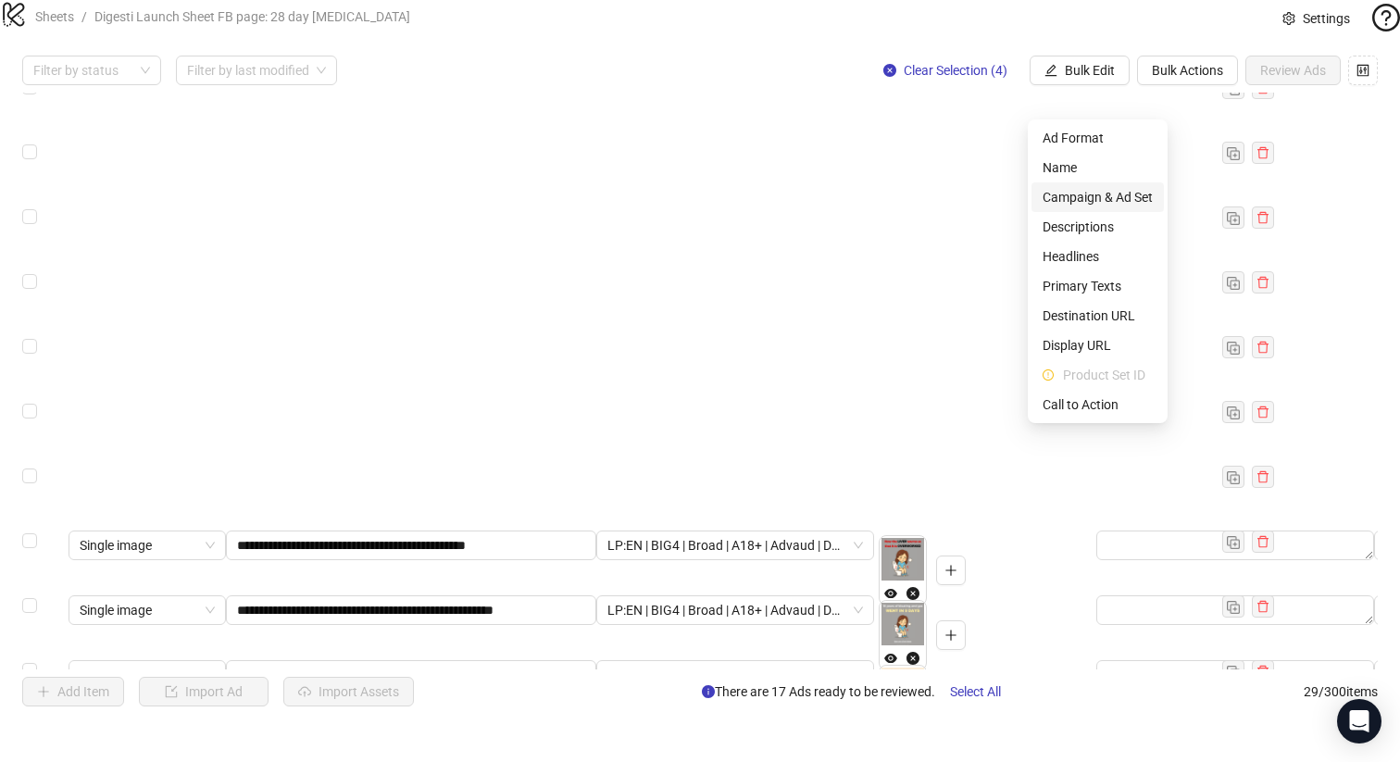
click at [1097, 190] on span "Campaign & Ad Set" at bounding box center [1097, 197] width 110 height 20
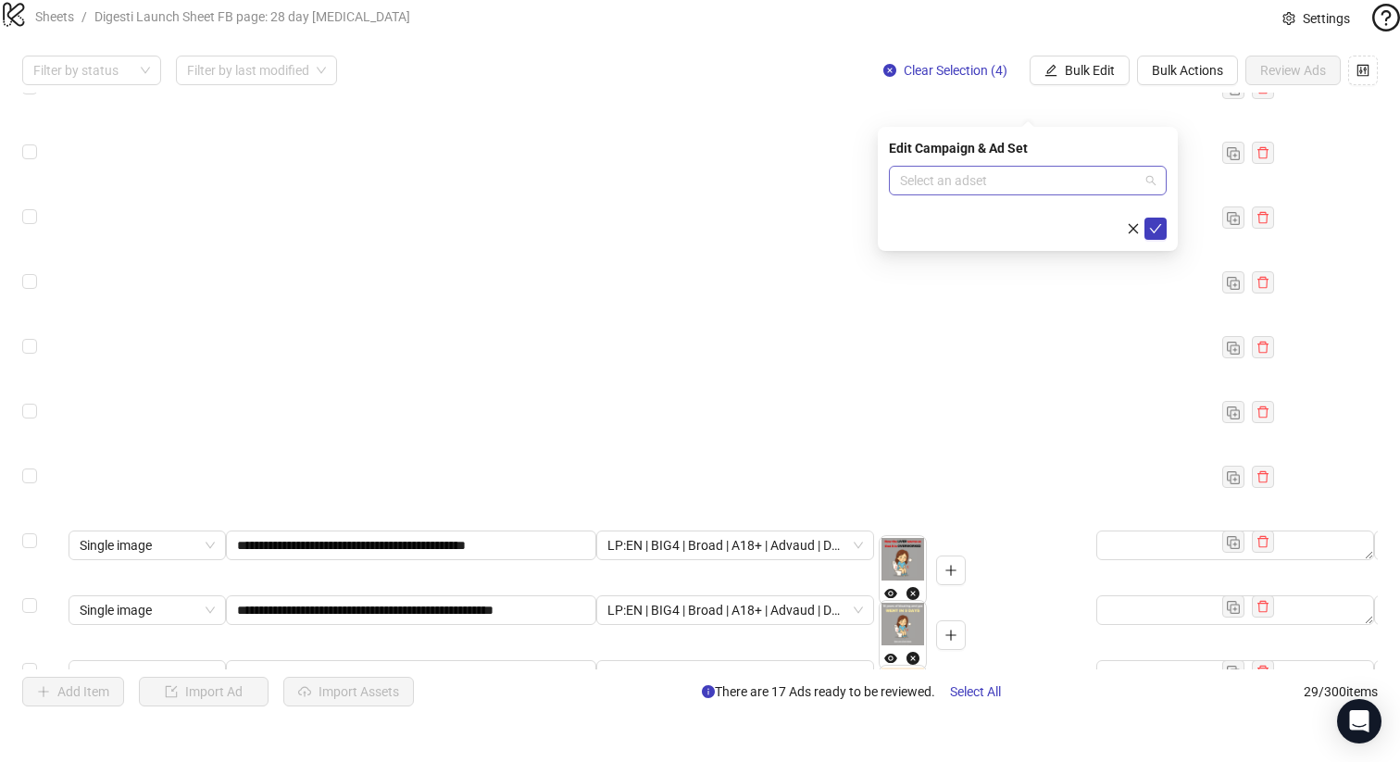
click at [1021, 175] on input "search" at bounding box center [1019, 181] width 239 height 28
paste input "**********"
type input "**********"
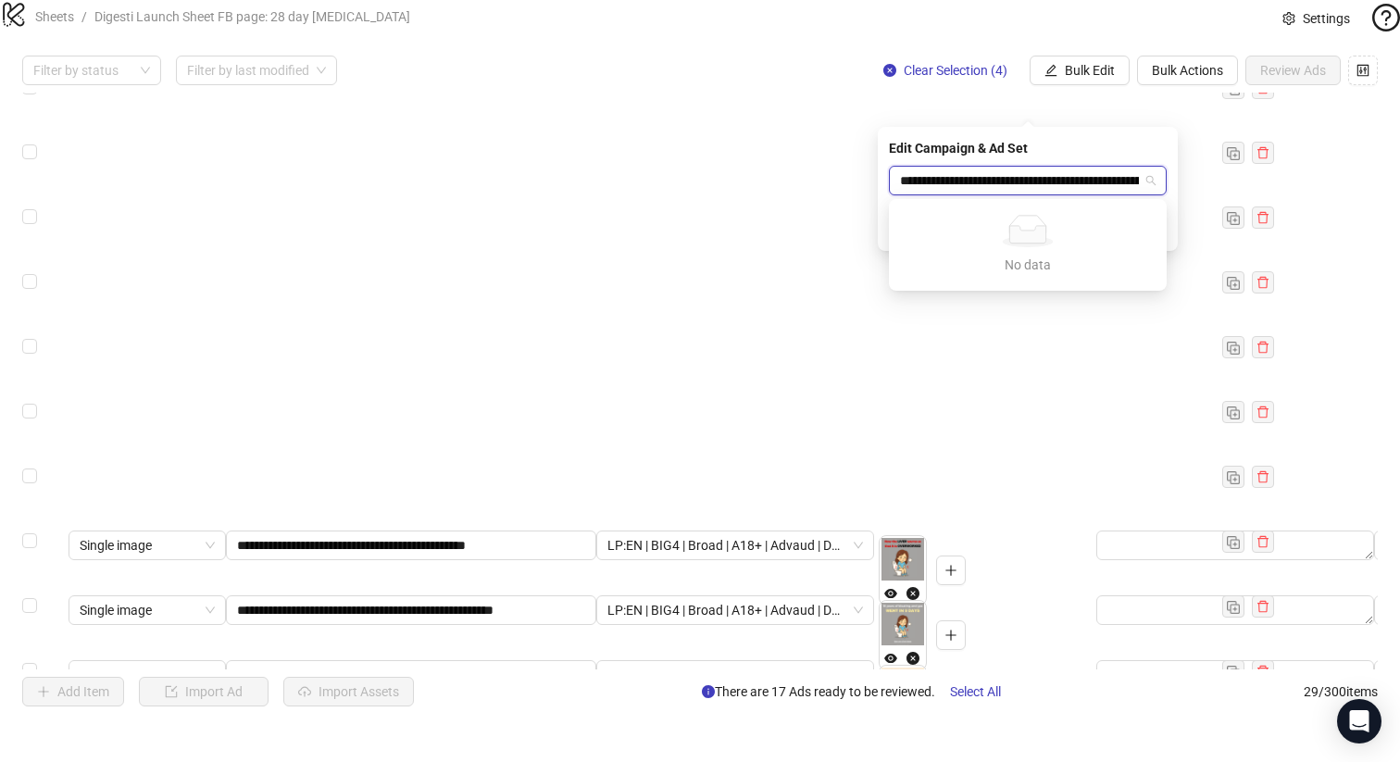
scroll to position [0, 302]
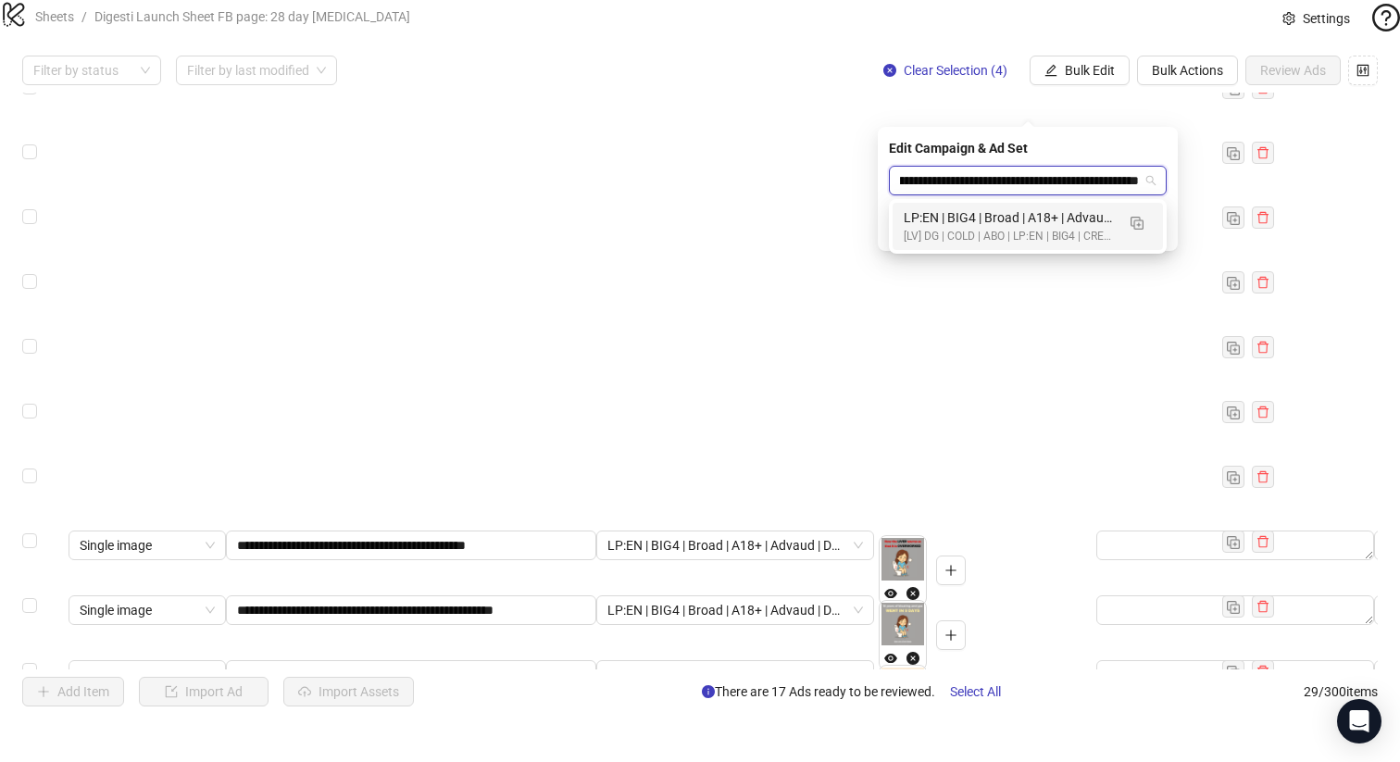
click at [932, 248] on div "LP:EN | BIG4 | Broad | A18+ | Advaud | DG_EN_LV_WK36_03 | LP: Trial Liver Healt…" at bounding box center [1027, 226] width 270 height 47
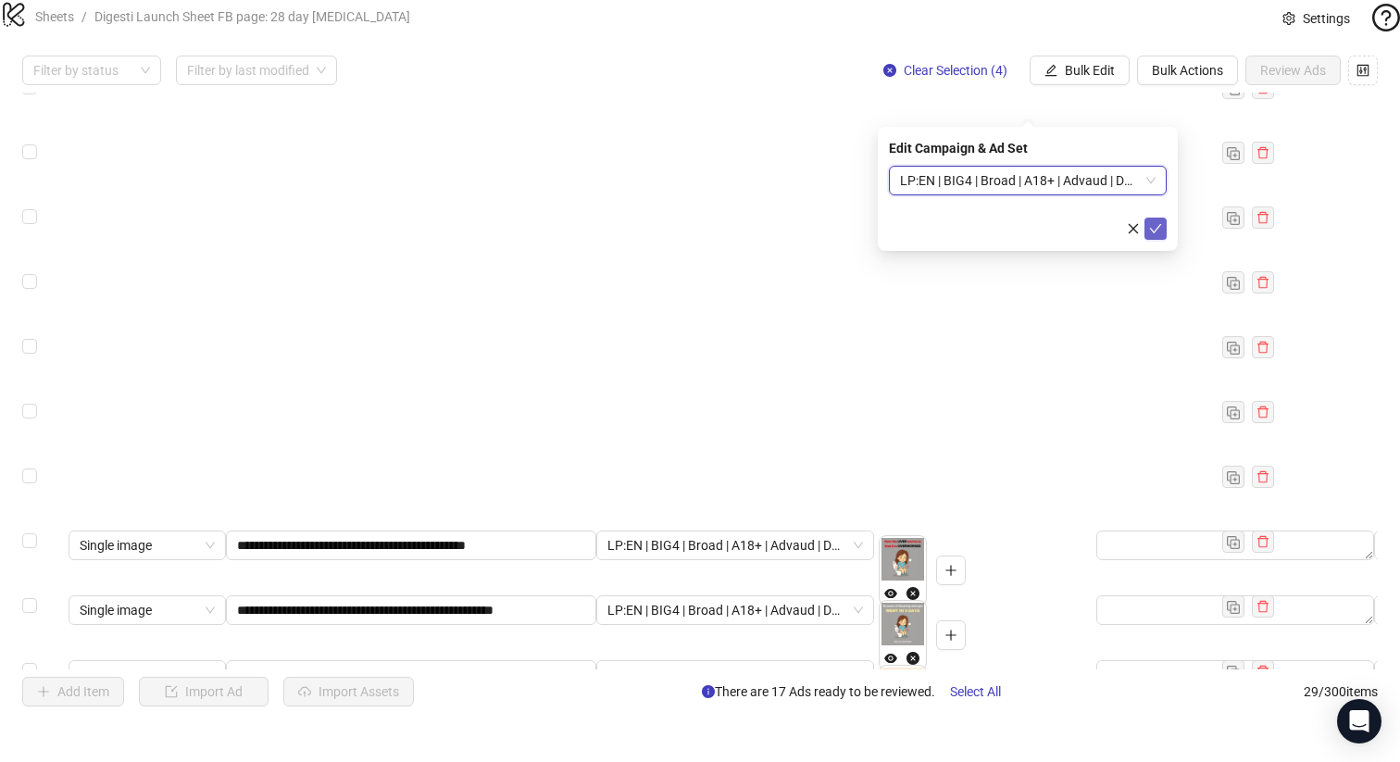
click at [1149, 230] on icon "check" at bounding box center [1155, 228] width 13 height 13
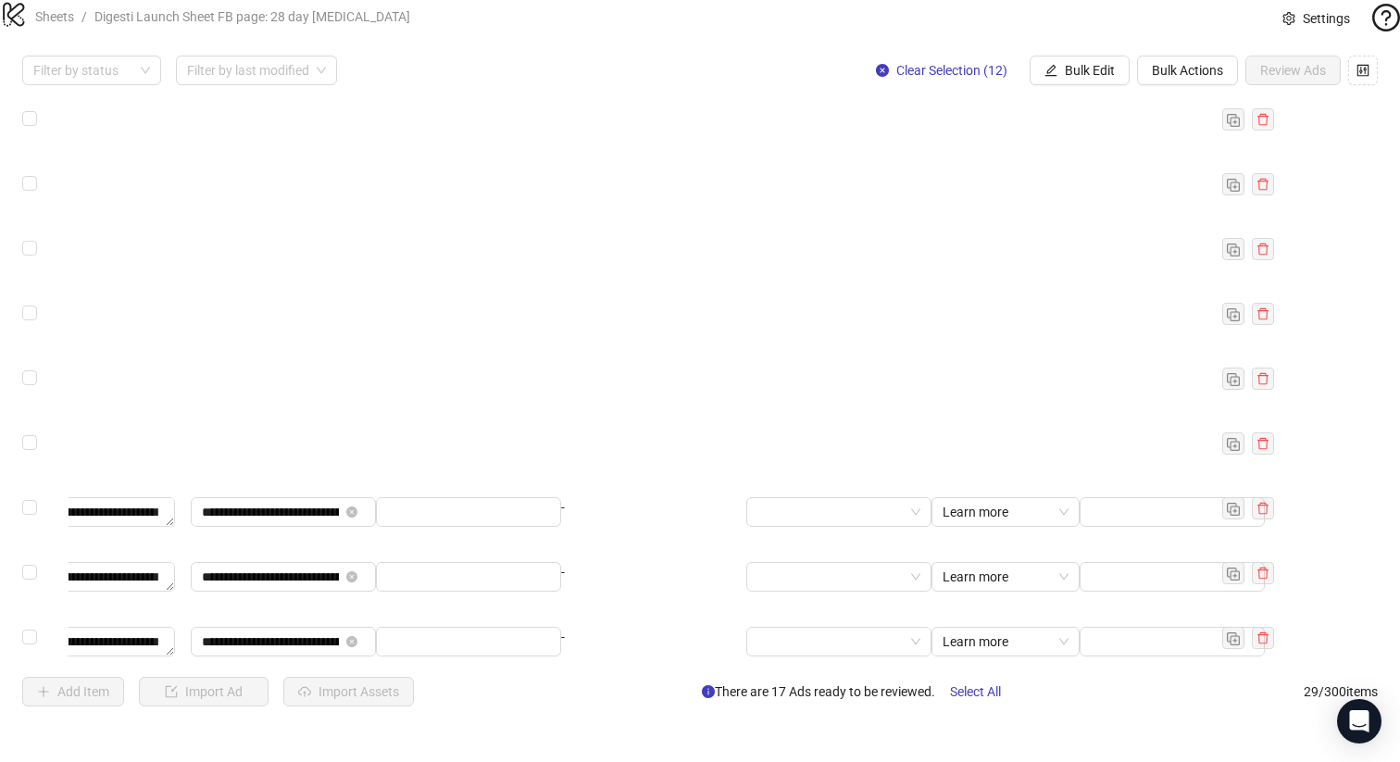
scroll to position [928, 1645]
click at [1088, 85] on button "Bulk Edit" at bounding box center [1079, 71] width 100 height 30
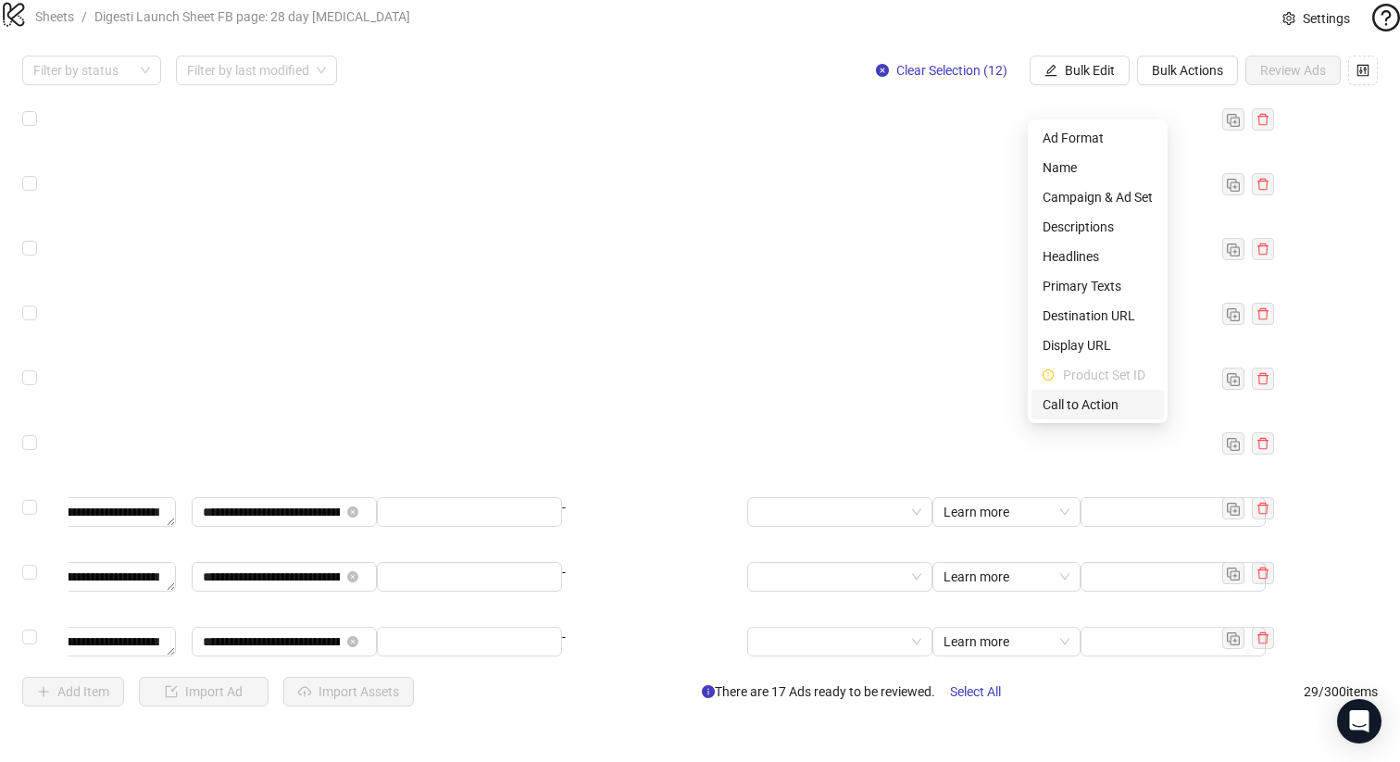
click at [1078, 404] on span "Call to Action" at bounding box center [1097, 404] width 110 height 20
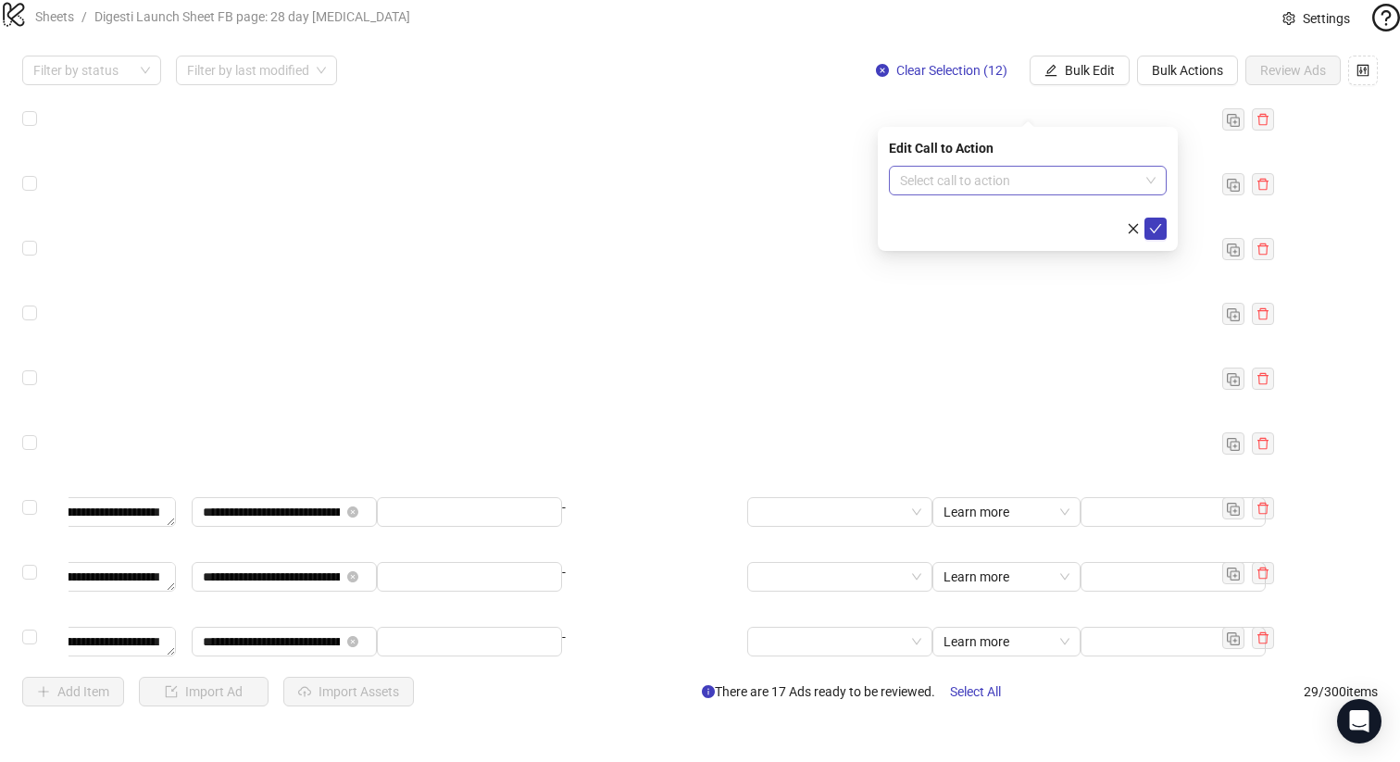
click at [1037, 180] on input "search" at bounding box center [1019, 181] width 239 height 28
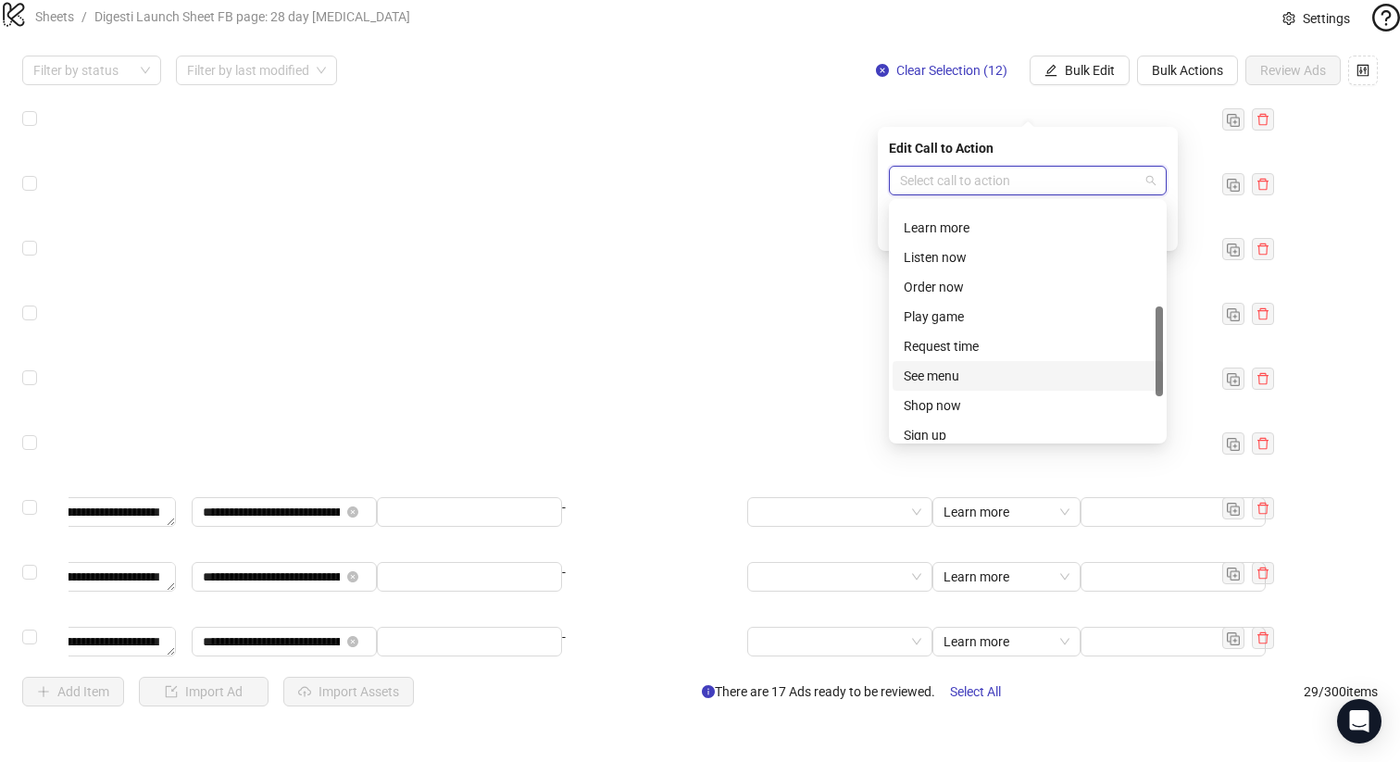
scroll to position [257, 0]
click at [985, 229] on div "Learn more" at bounding box center [1027, 227] width 248 height 20
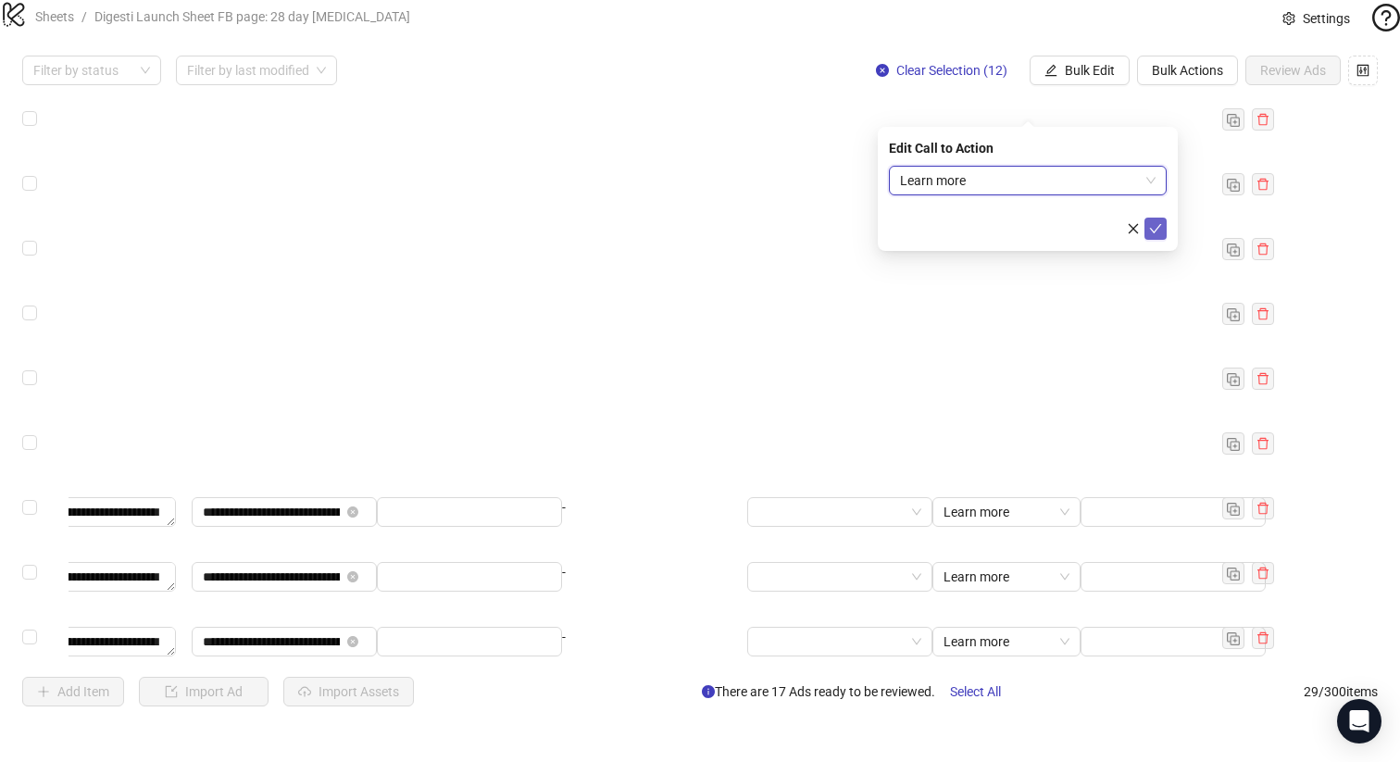
click at [1149, 230] on icon "check" at bounding box center [1155, 228] width 13 height 13
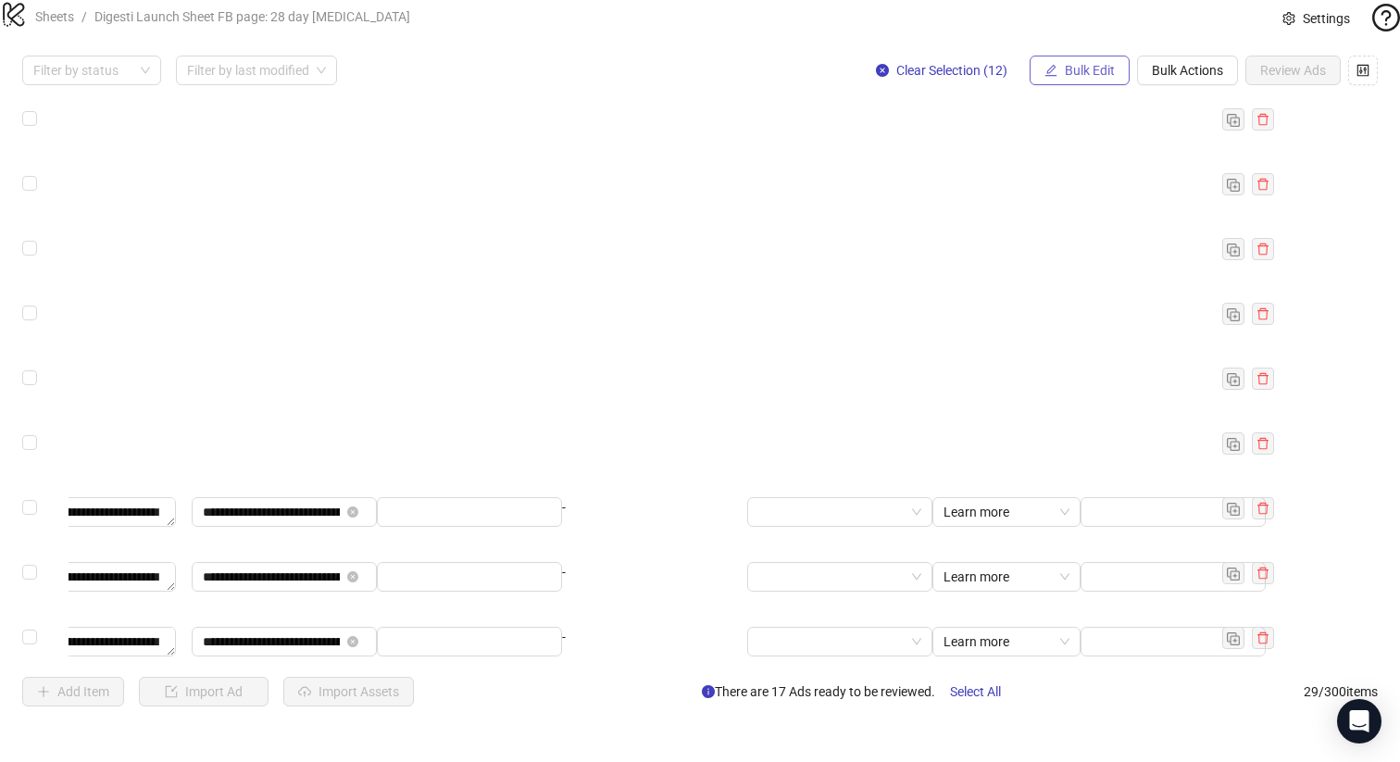
click at [1078, 78] on span "Bulk Edit" at bounding box center [1090, 70] width 50 height 15
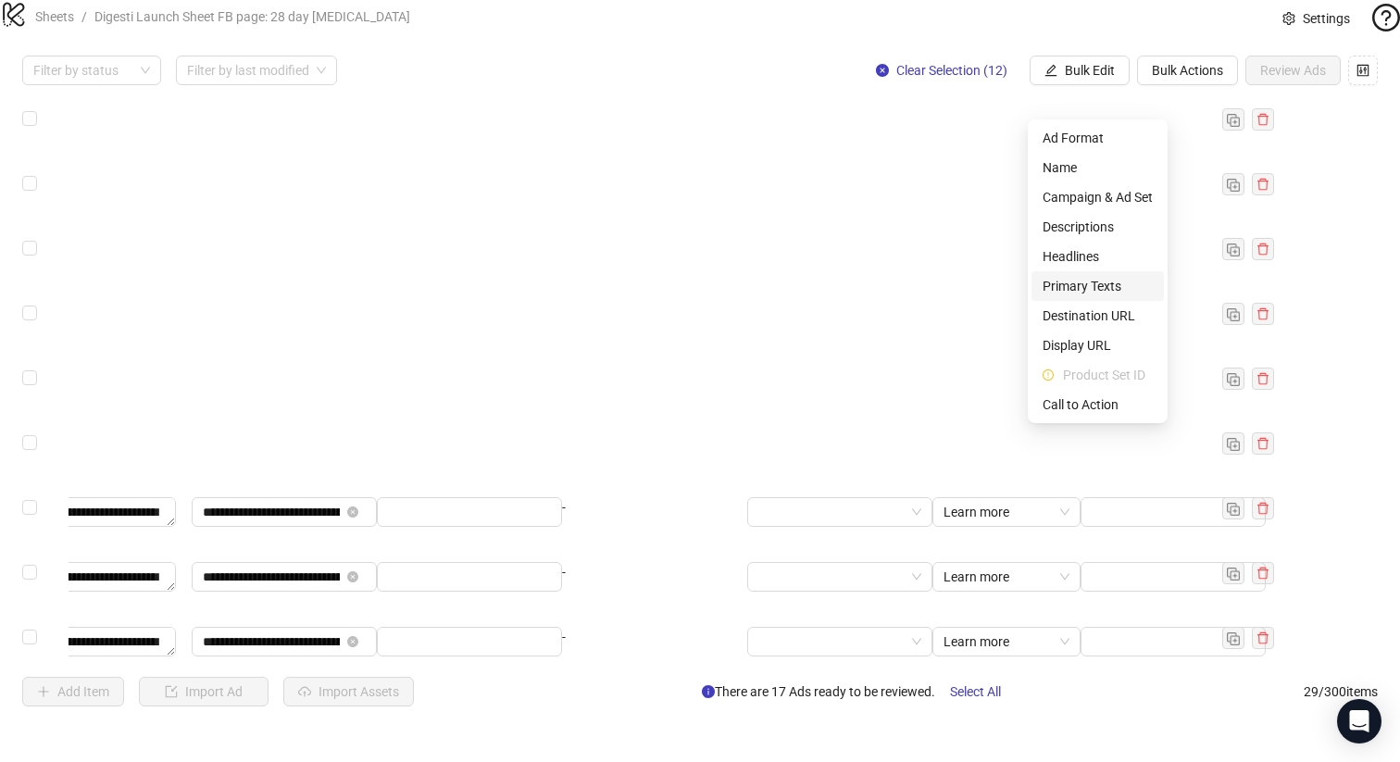
click at [1087, 292] on span "Primary Texts" at bounding box center [1097, 286] width 110 height 20
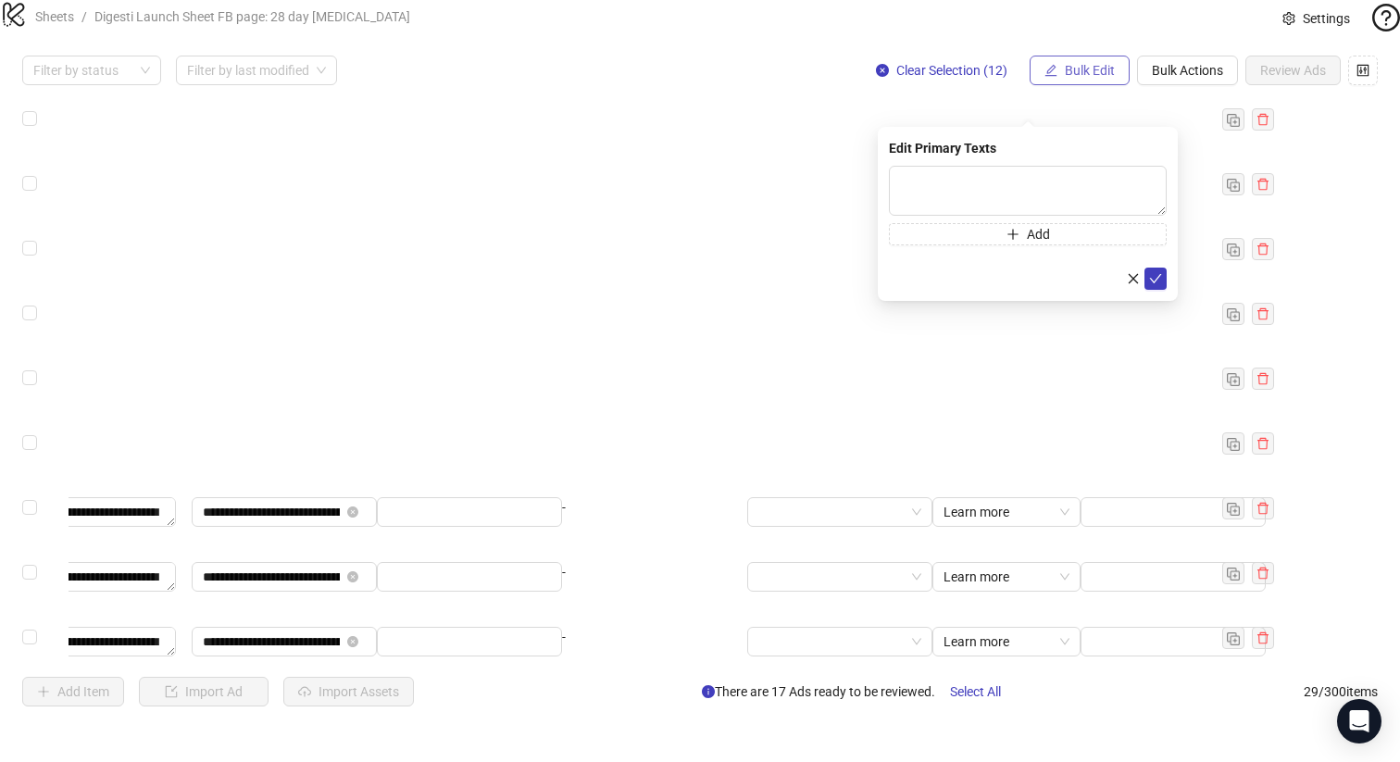
click at [1097, 78] on span "Bulk Edit" at bounding box center [1090, 70] width 50 height 15
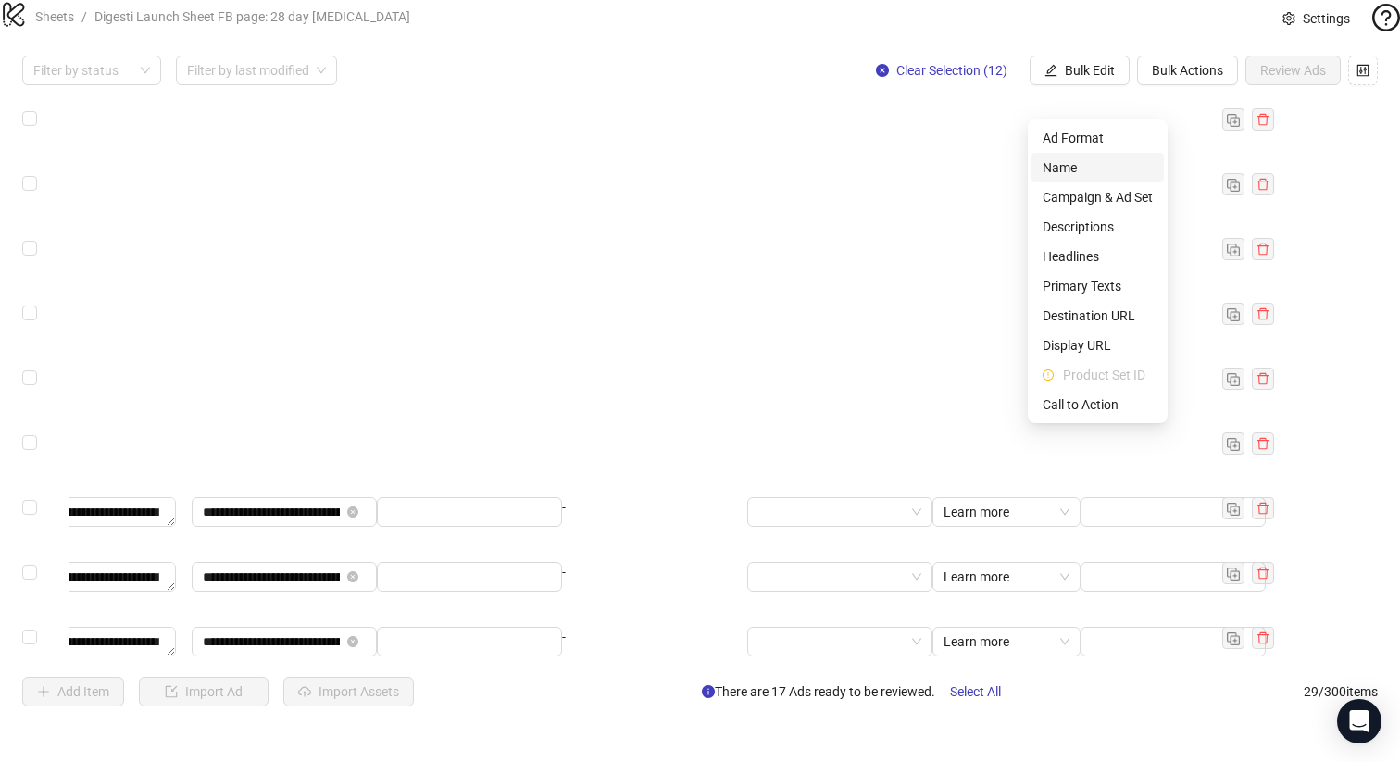
click at [1082, 162] on span "Name" at bounding box center [1097, 167] width 110 height 20
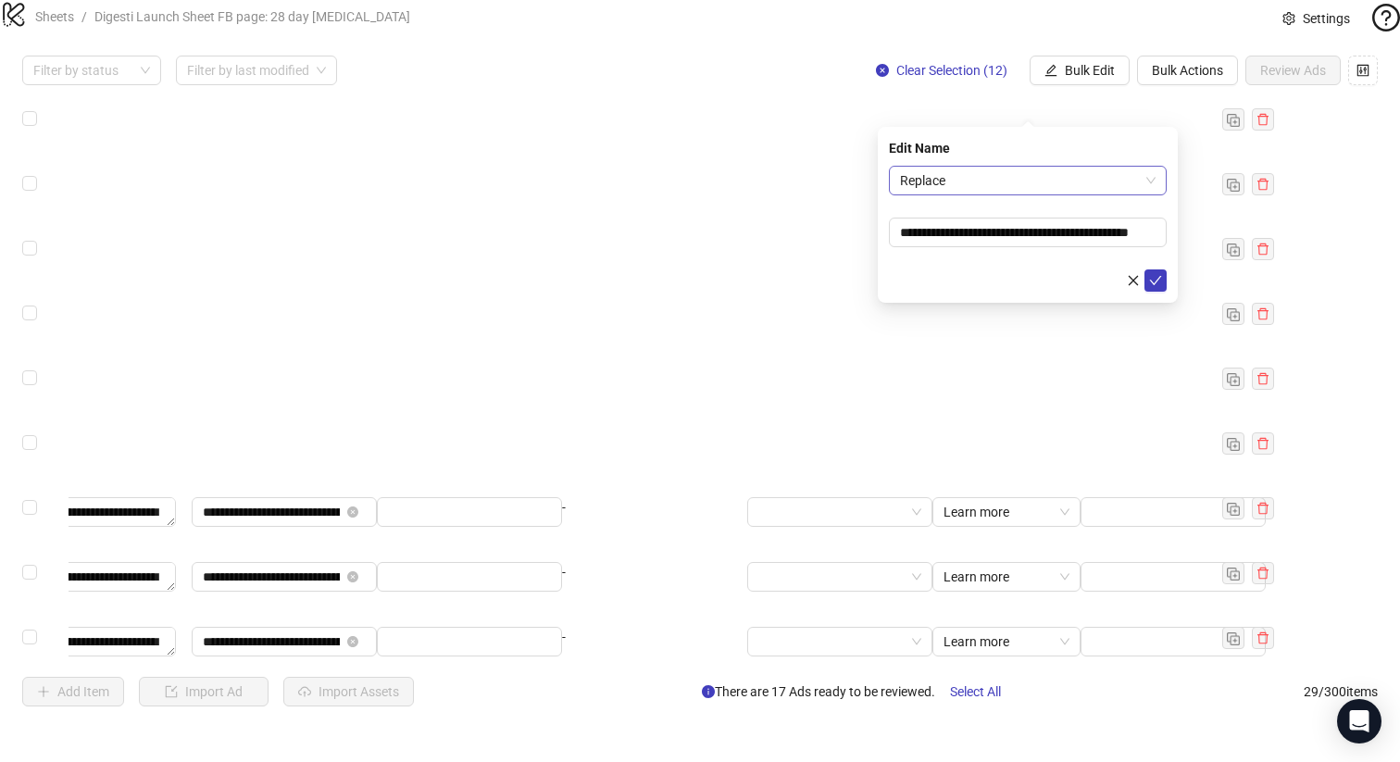
click at [1001, 181] on span "Replace" at bounding box center [1027, 181] width 255 height 28
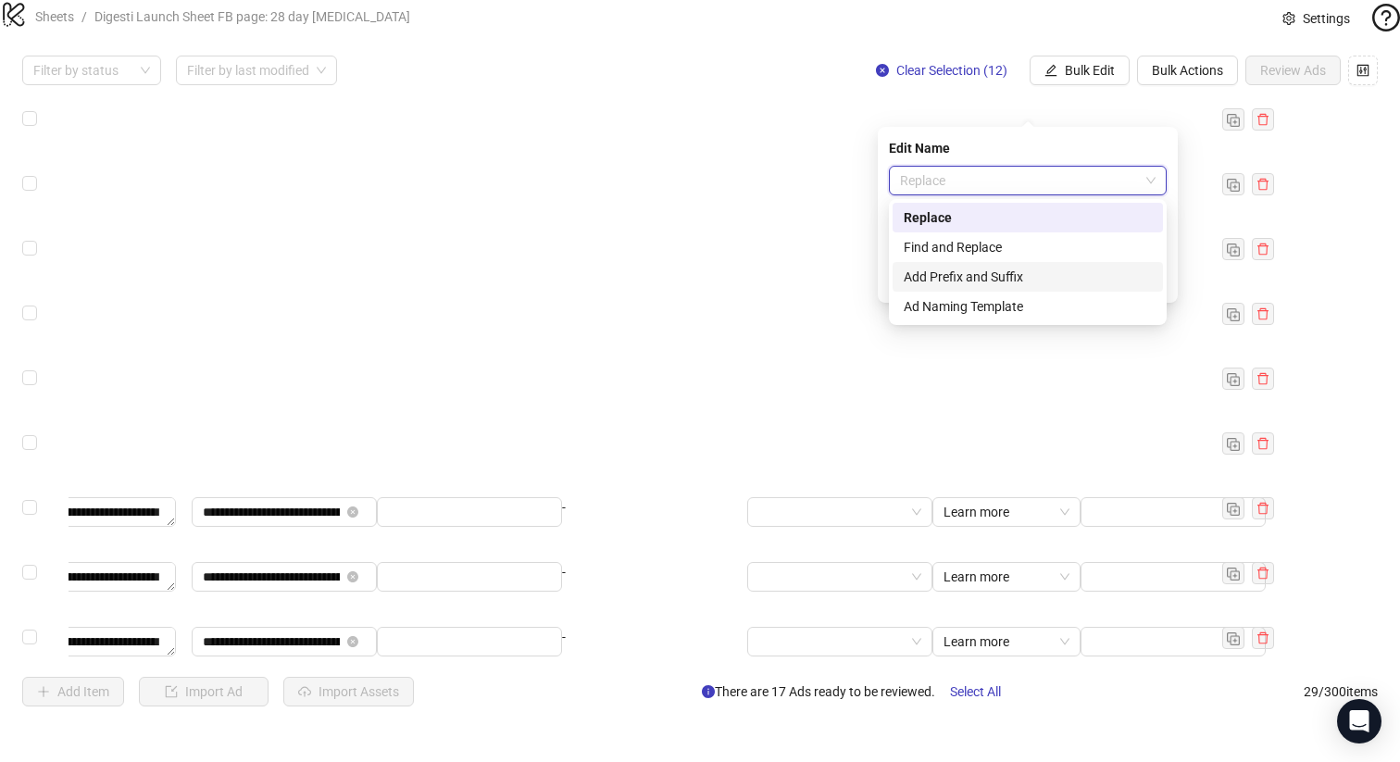
click at [985, 274] on div "Add Prefix and Suffix" at bounding box center [1027, 277] width 248 height 20
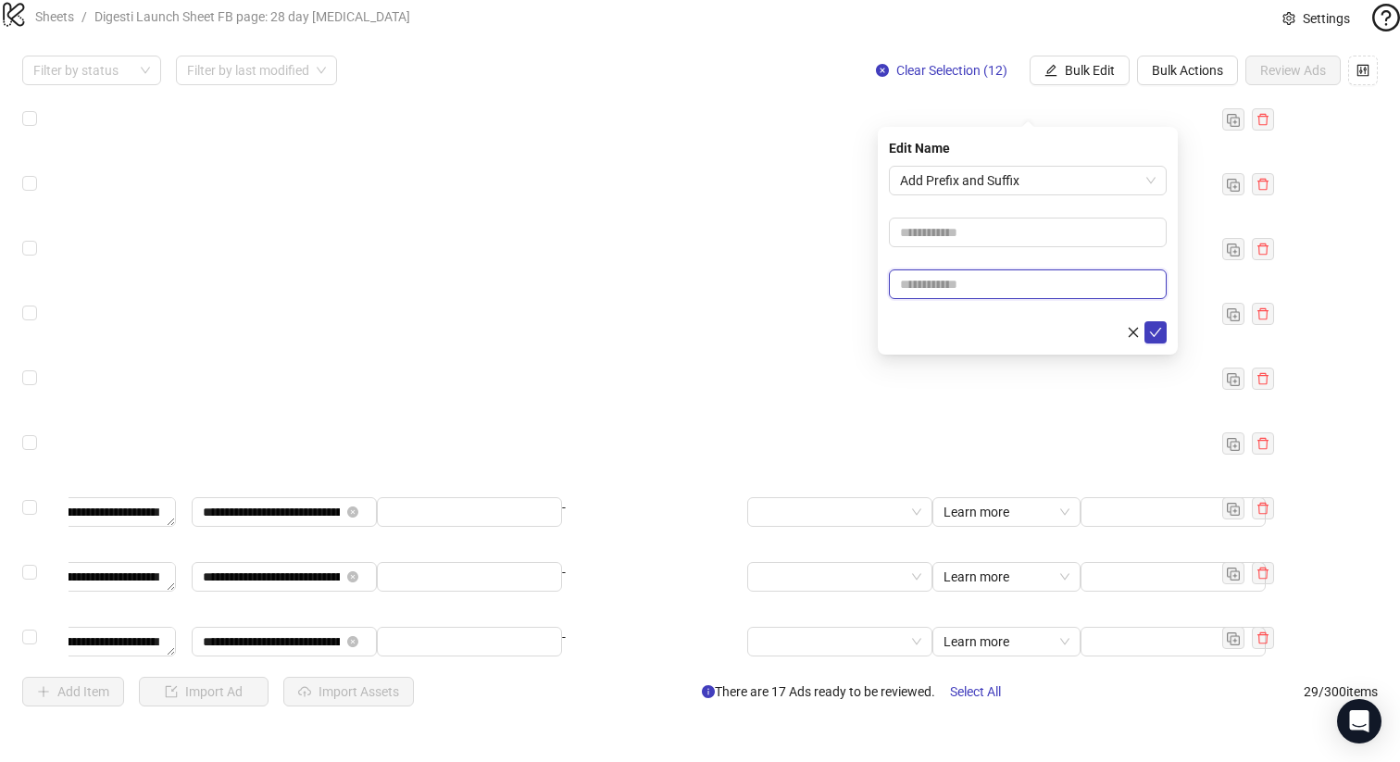
click at [988, 285] on input "text" at bounding box center [1028, 284] width 278 height 30
paste input "**********"
click at [897, 281] on input "**********" at bounding box center [1028, 284] width 278 height 30
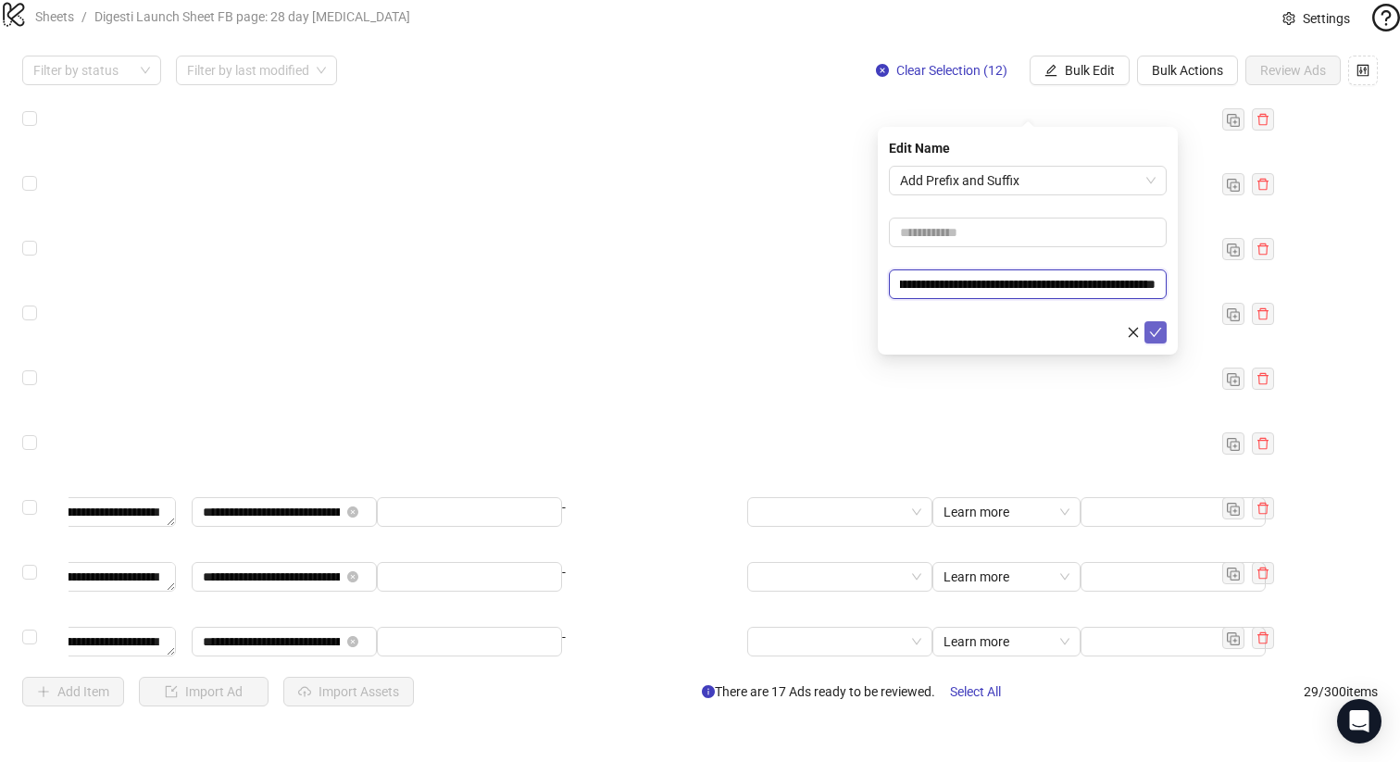
type input "**********"
click at [1154, 331] on icon "check" at bounding box center [1155, 332] width 13 height 13
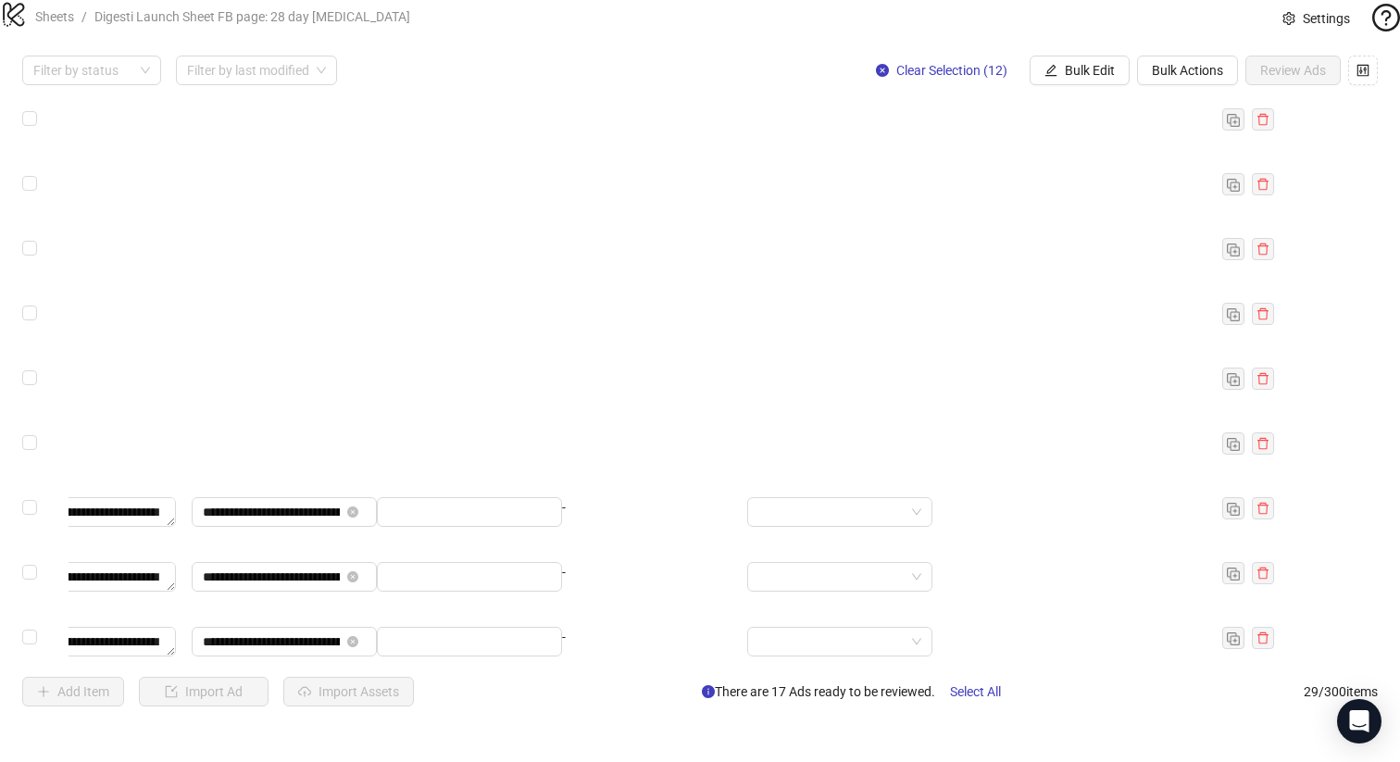
scroll to position [928, 0]
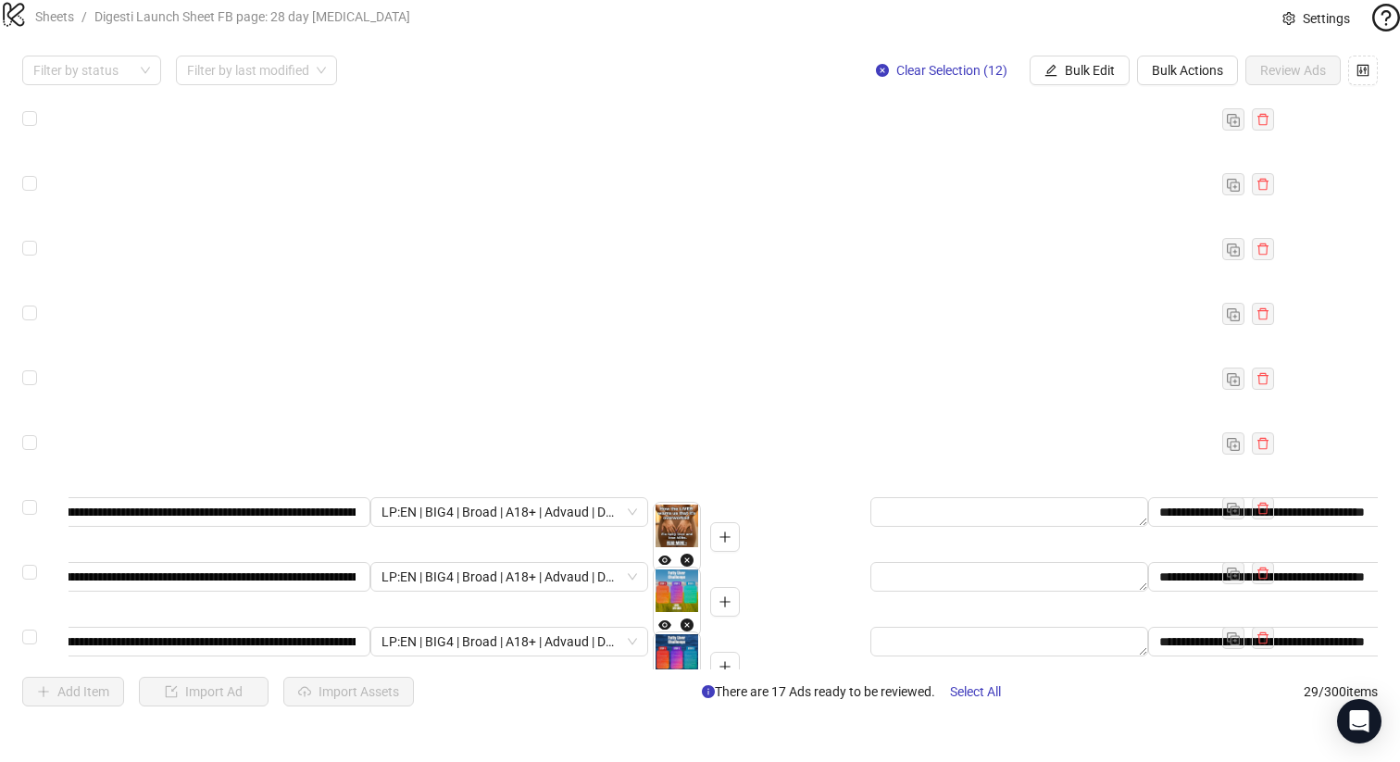
scroll to position [928, 352]
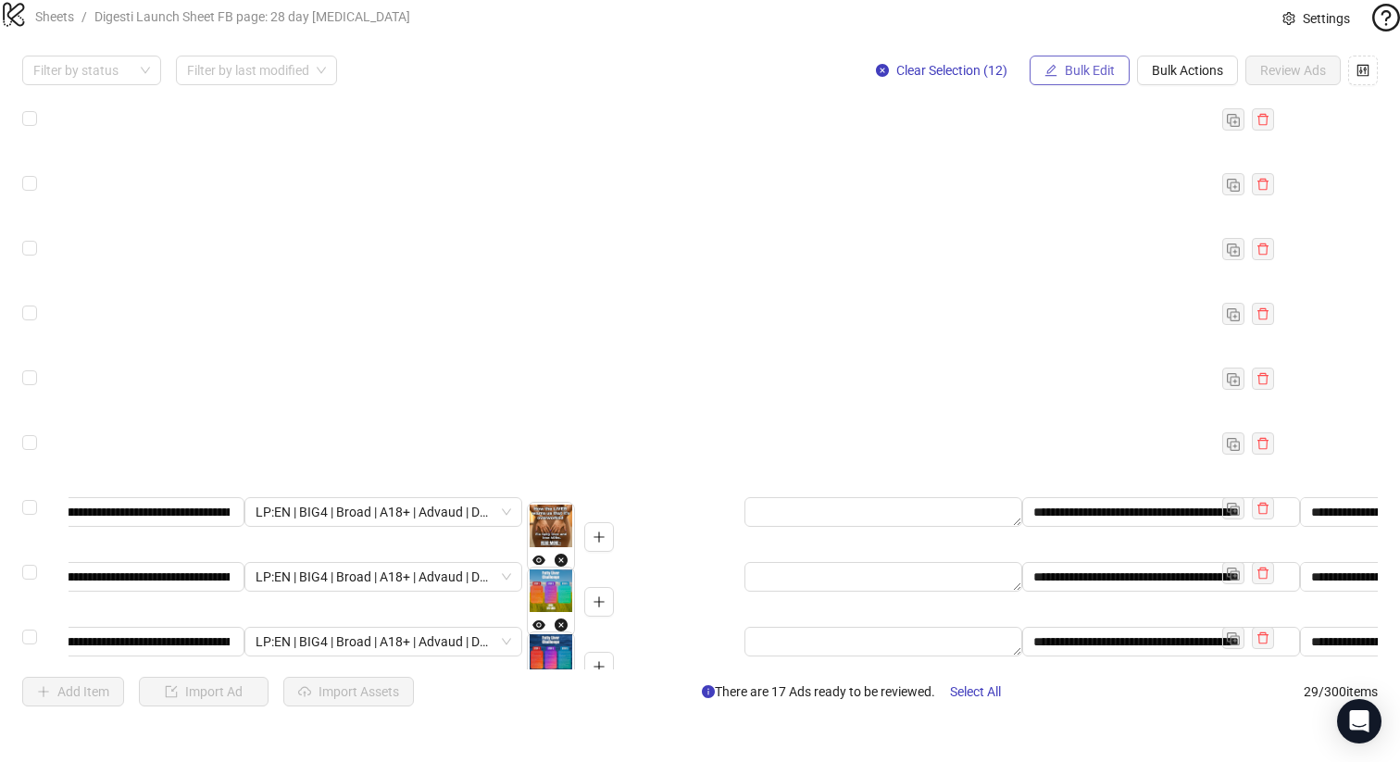
click at [1081, 78] on span "Bulk Edit" at bounding box center [1090, 70] width 50 height 15
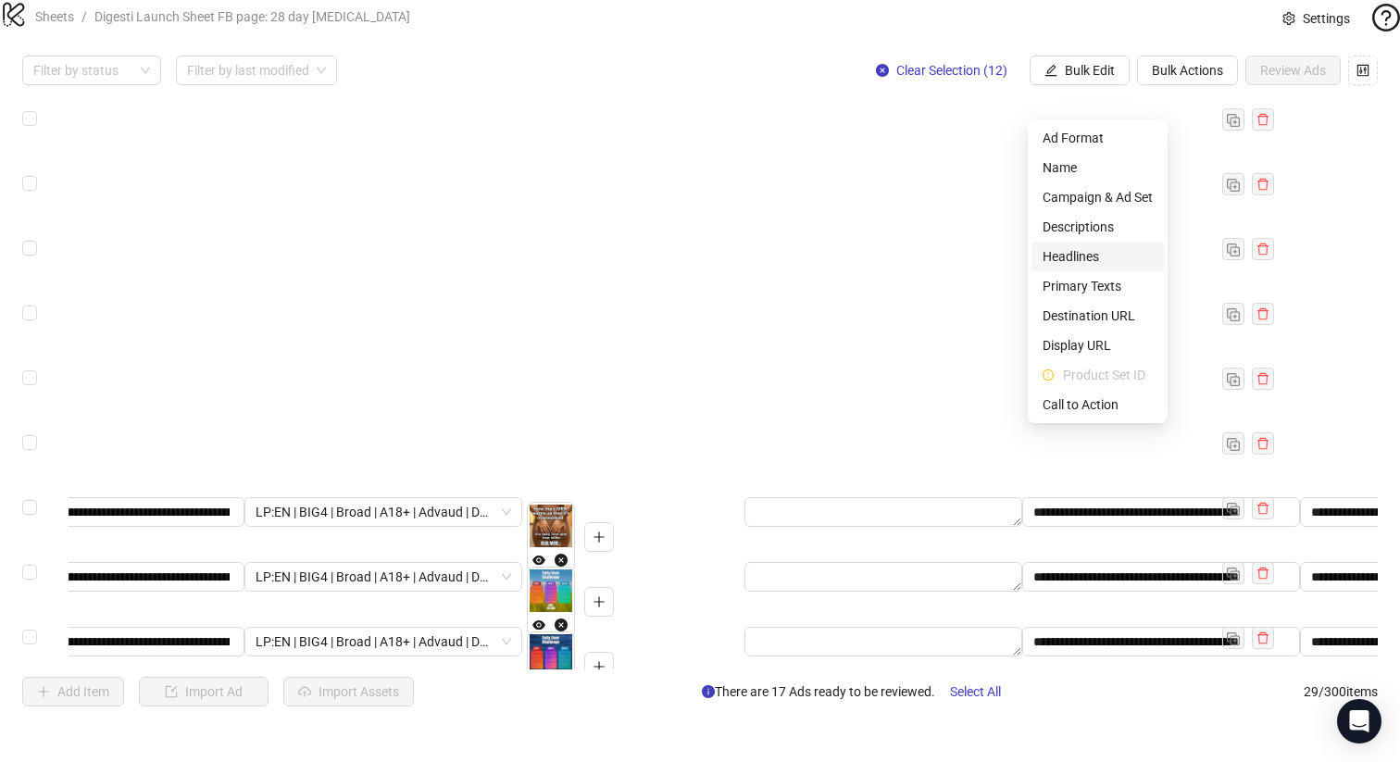
click at [1096, 248] on span "Headlines" at bounding box center [1097, 256] width 110 height 20
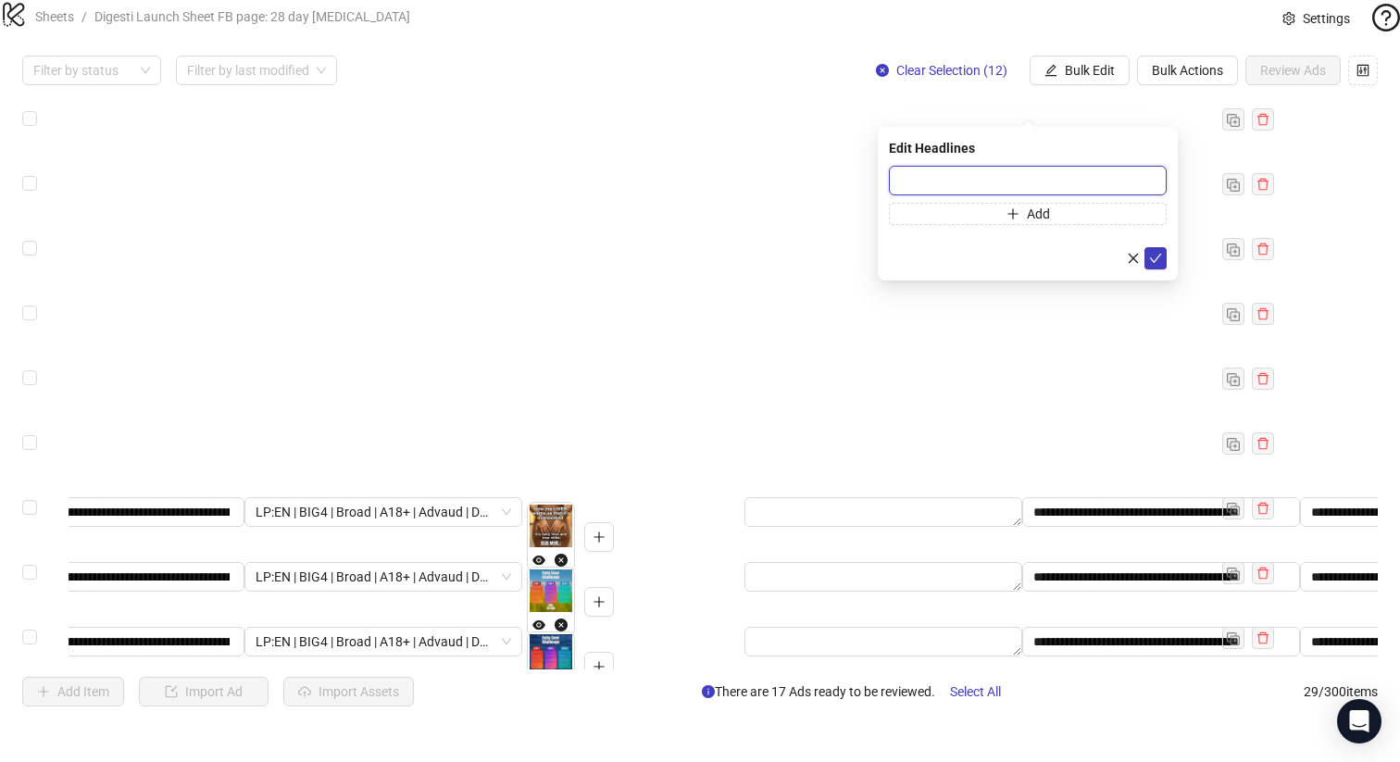
click at [923, 182] on input "text" at bounding box center [1028, 181] width 278 height 30
paste input "**********"
type input "**********"
click at [1158, 256] on icon "check" at bounding box center [1155, 258] width 13 height 13
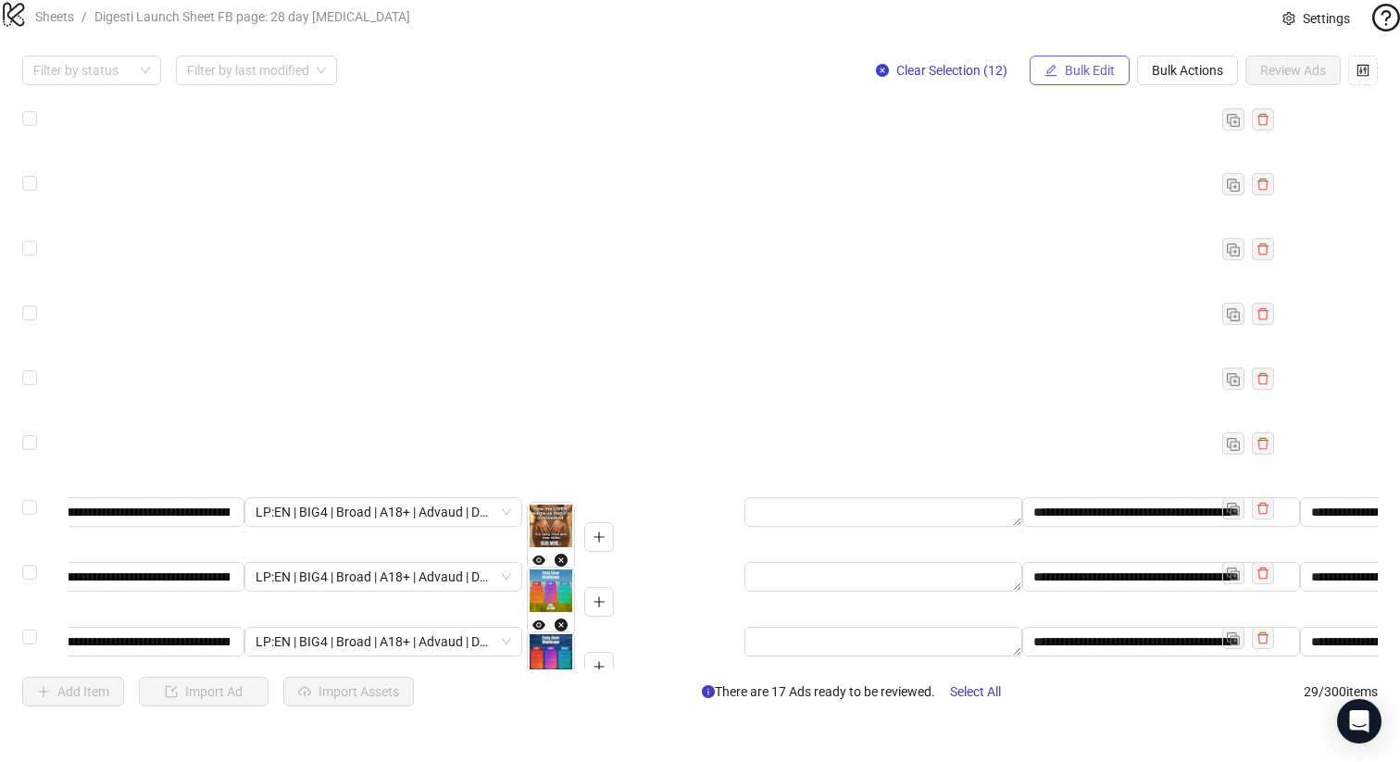
click at [1095, 78] on span "Bulk Edit" at bounding box center [1090, 70] width 50 height 15
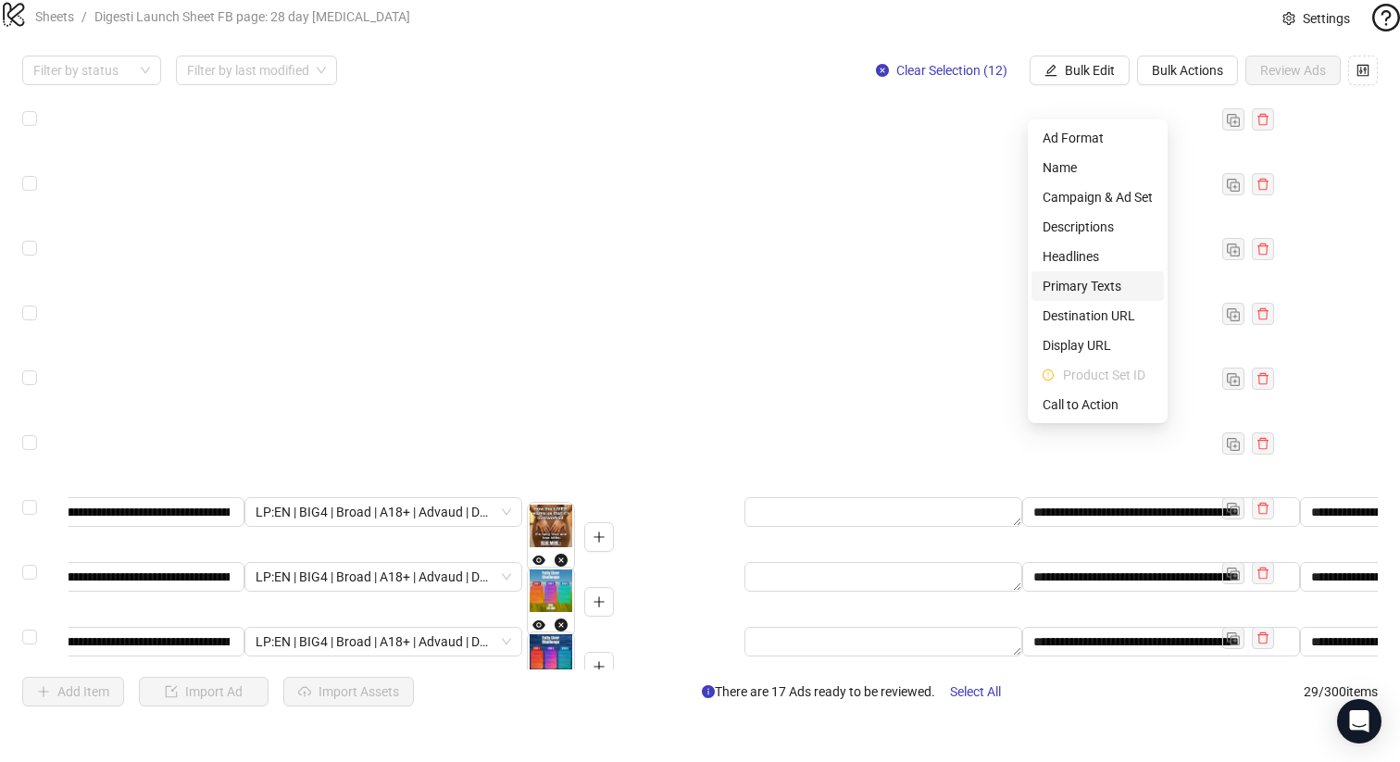
click at [1113, 293] on span "Primary Texts" at bounding box center [1097, 286] width 110 height 20
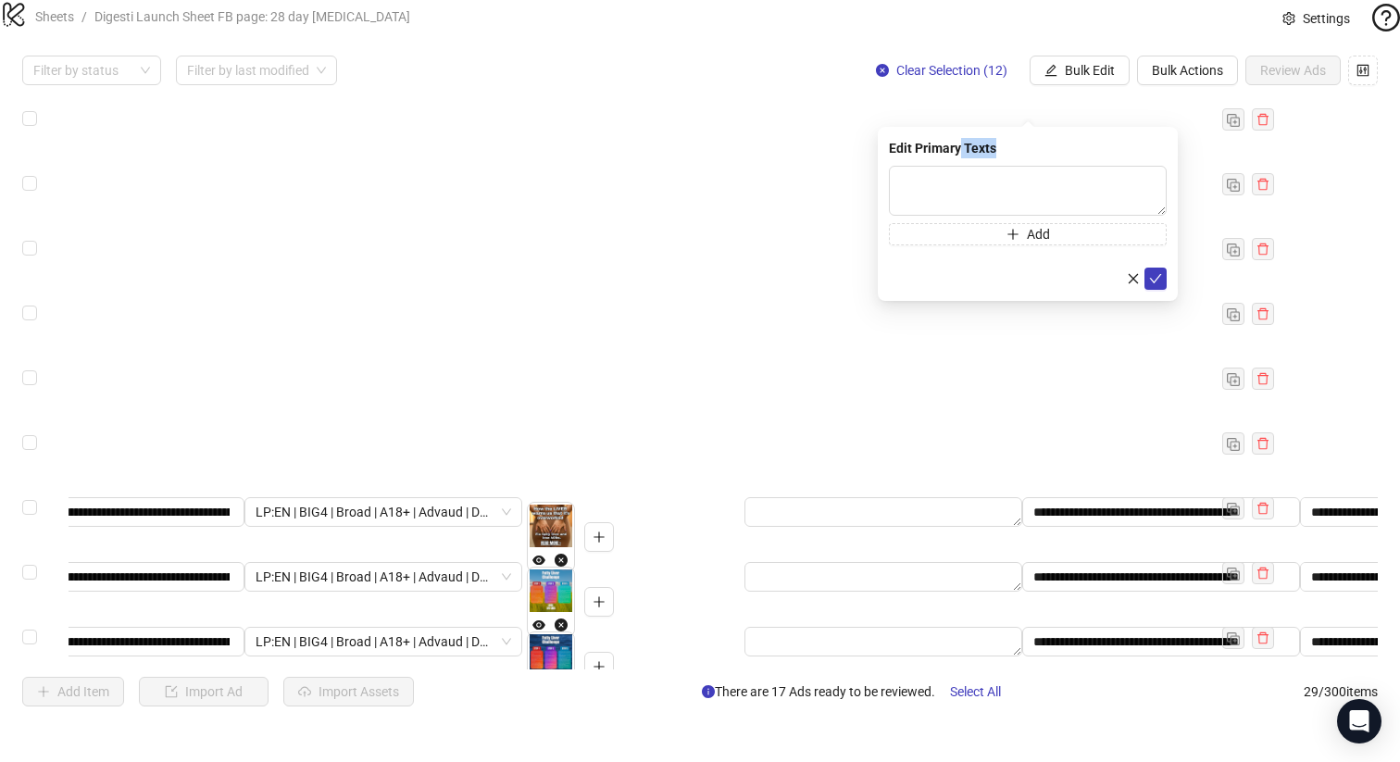
click at [957, 158] on div "Edit Primary Texts Add" at bounding box center [1028, 214] width 300 height 174
click at [954, 180] on textarea at bounding box center [1028, 191] width 278 height 50
paste textarea "**********"
type textarea "**********"
click at [1157, 282] on icon "check" at bounding box center [1155, 278] width 13 height 13
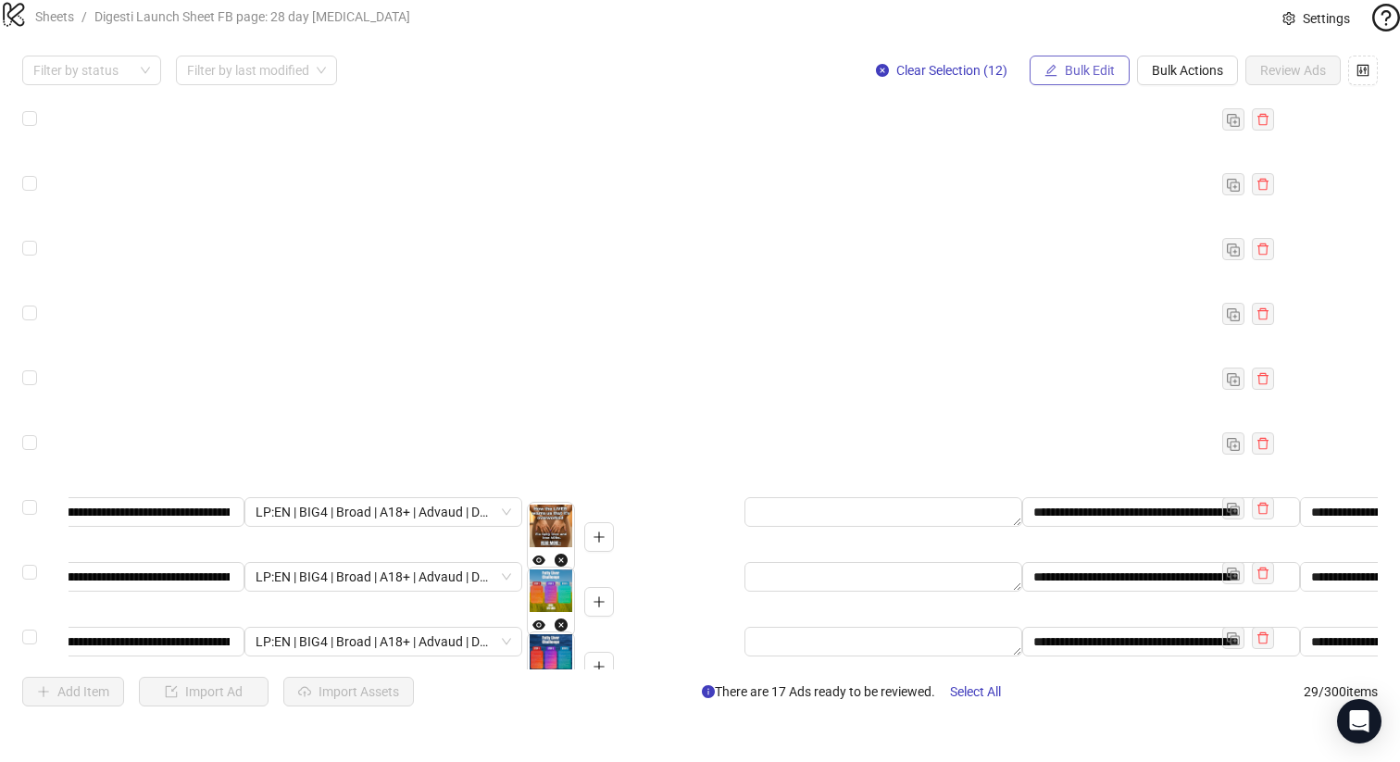
click at [1074, 85] on button "Bulk Edit" at bounding box center [1079, 71] width 100 height 30
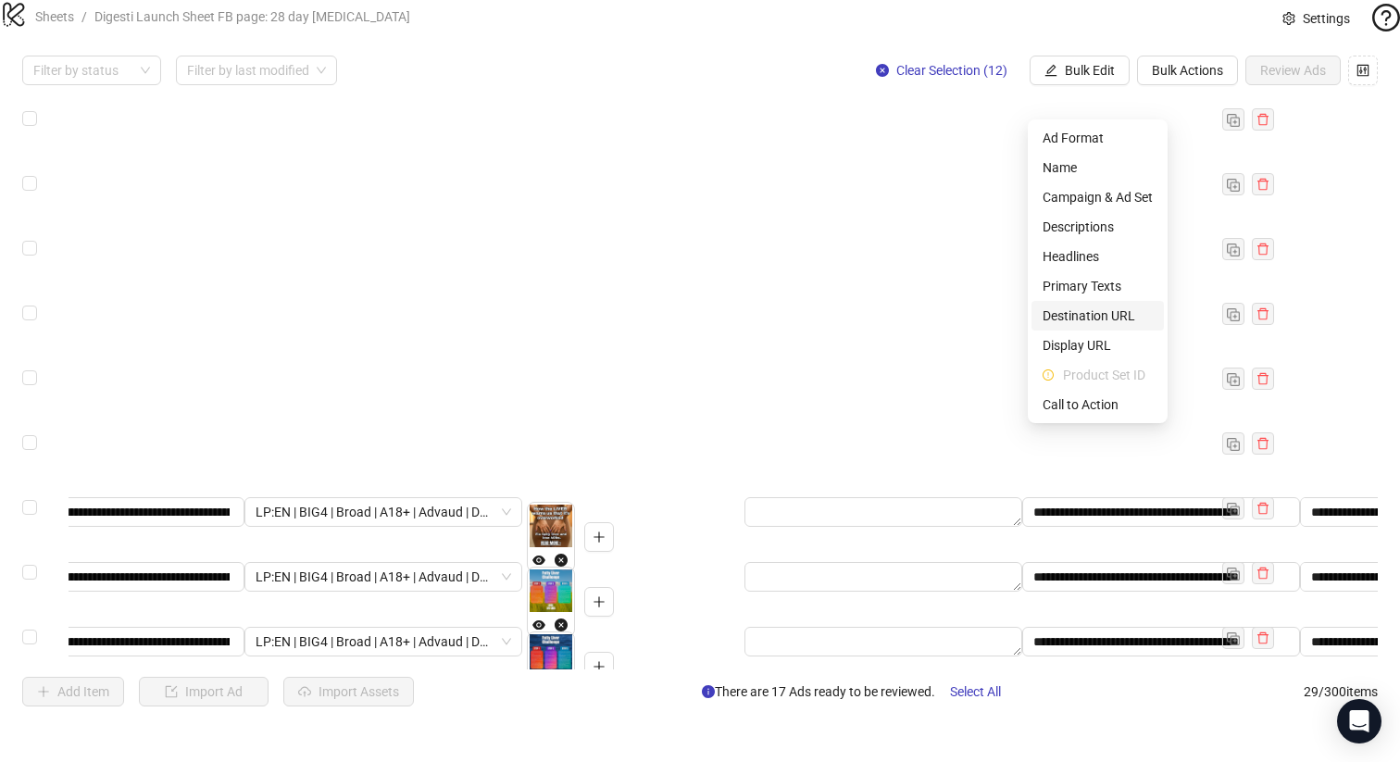
click at [1112, 309] on span "Destination URL" at bounding box center [1097, 315] width 110 height 20
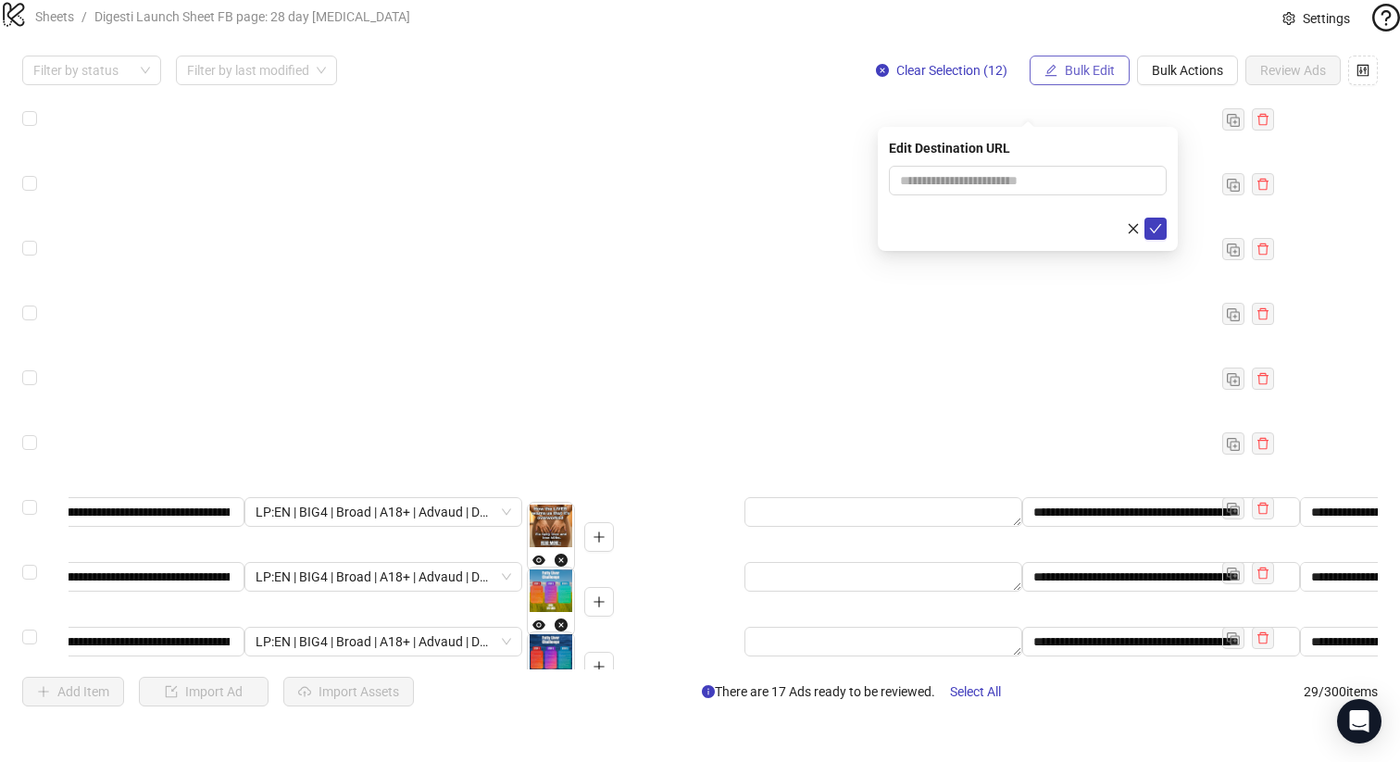
click at [1106, 78] on span "Bulk Edit" at bounding box center [1090, 70] width 50 height 15
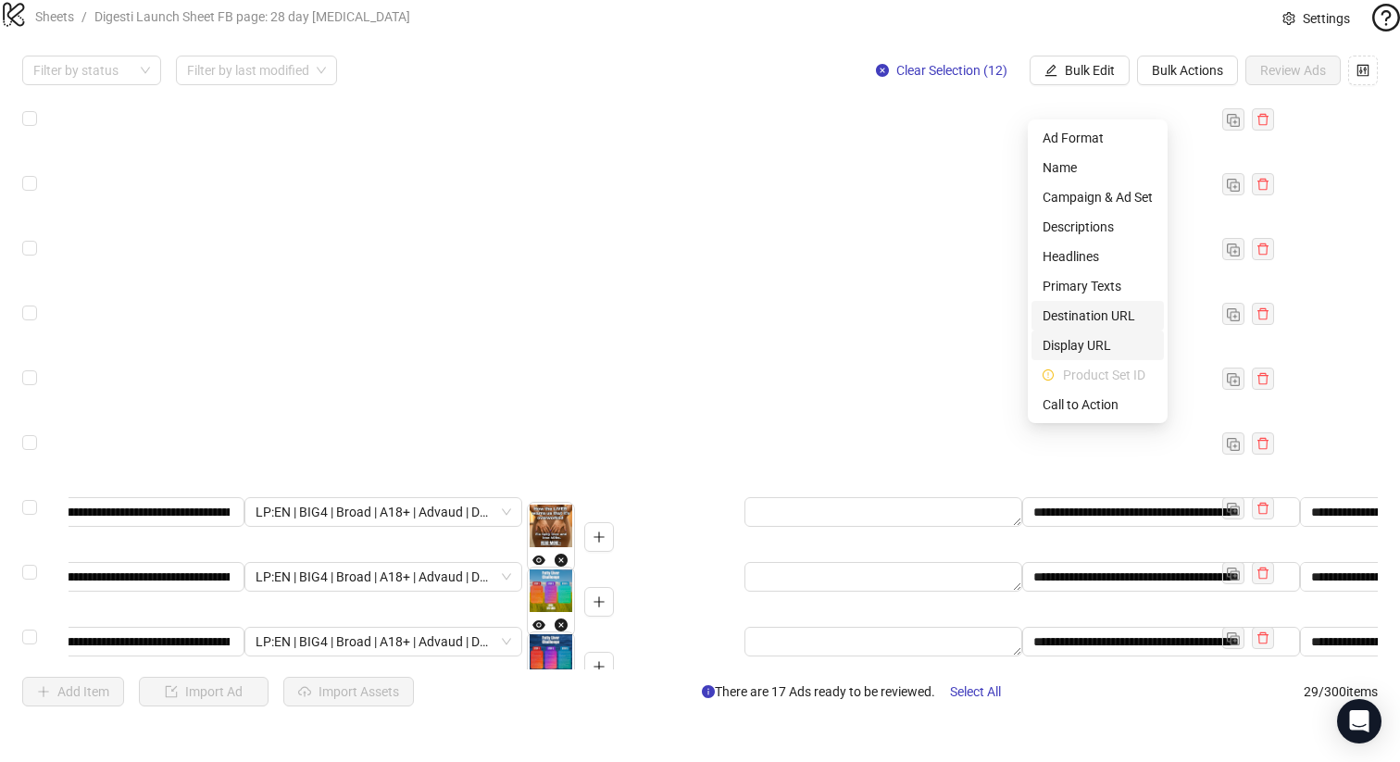
click at [1110, 321] on span "Destination URL" at bounding box center [1097, 315] width 110 height 20
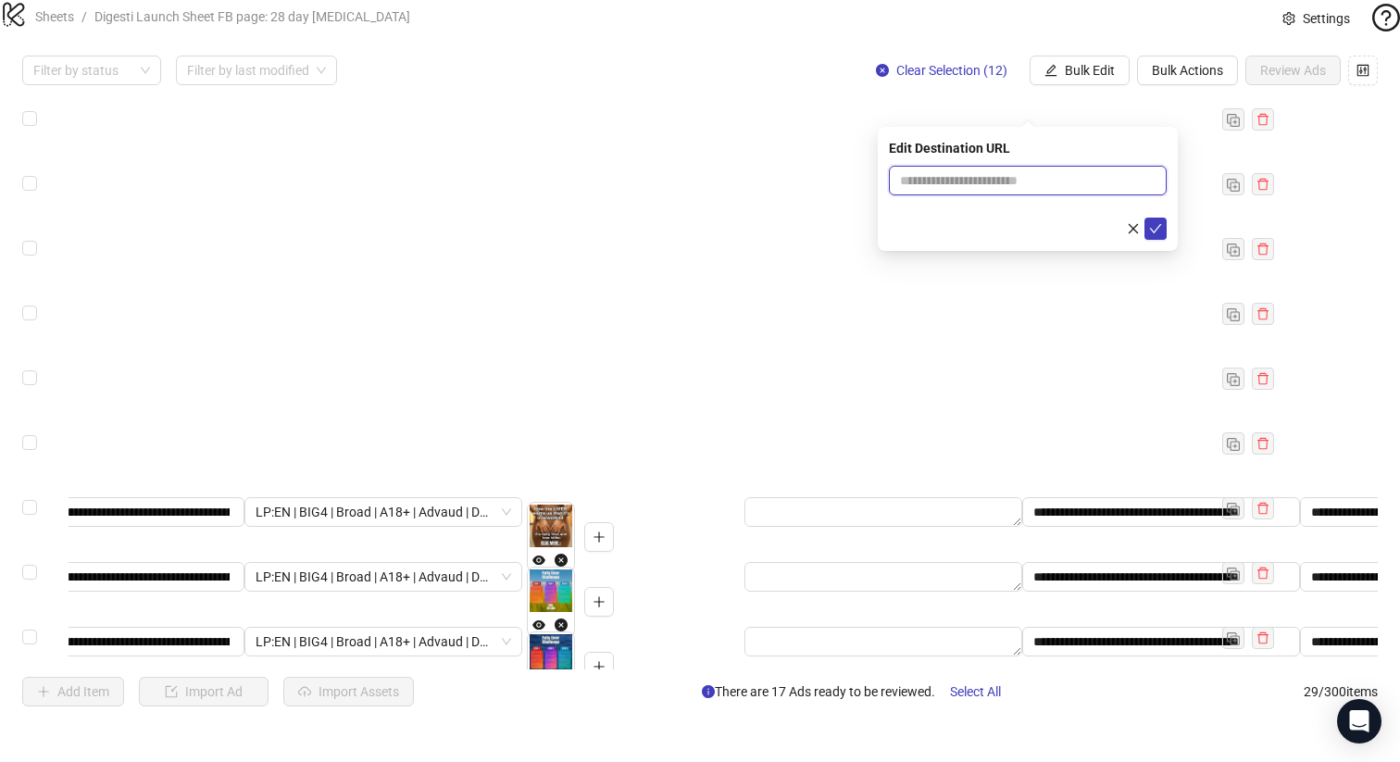
click at [1003, 181] on input "text" at bounding box center [1020, 180] width 241 height 20
paste input "**********"
type input "**********"
click at [1155, 227] on icon "check" at bounding box center [1155, 228] width 13 height 13
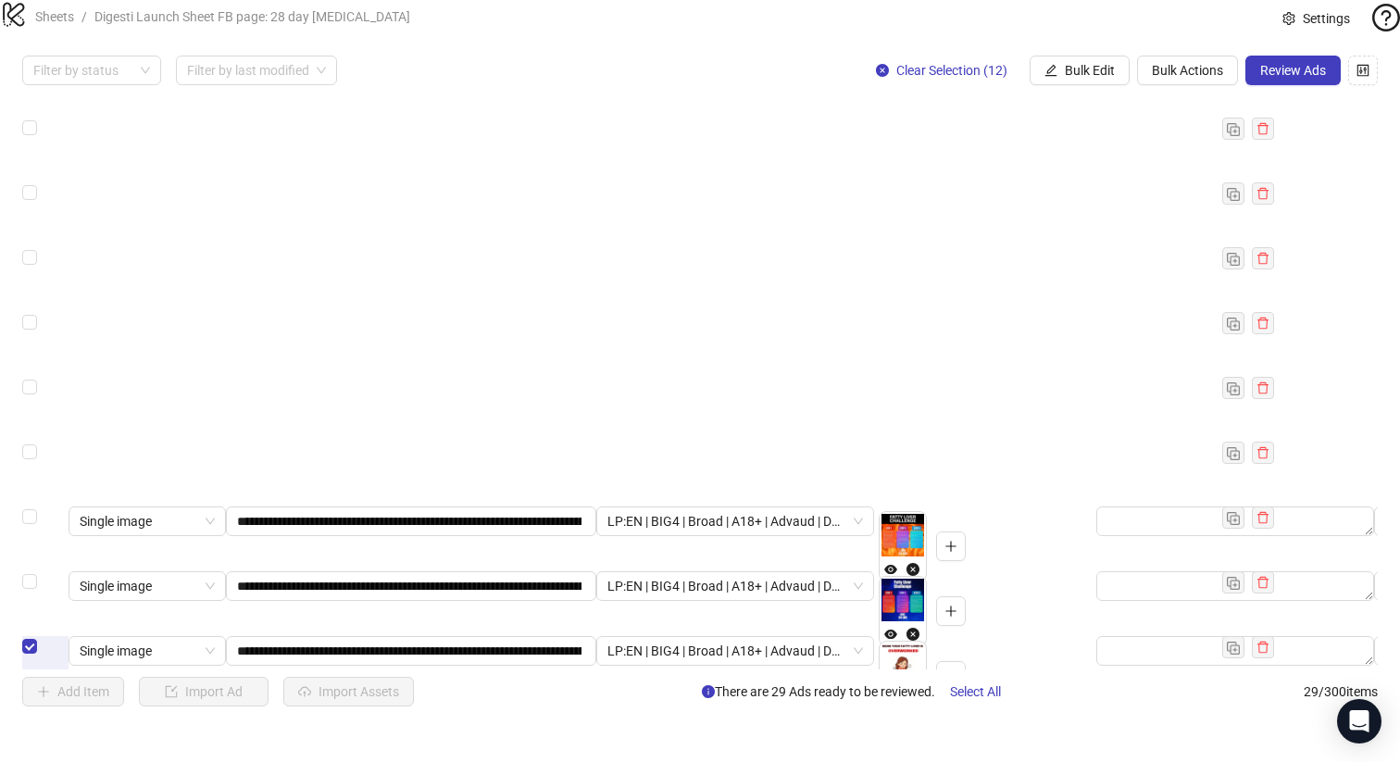
scroll to position [789, 0]
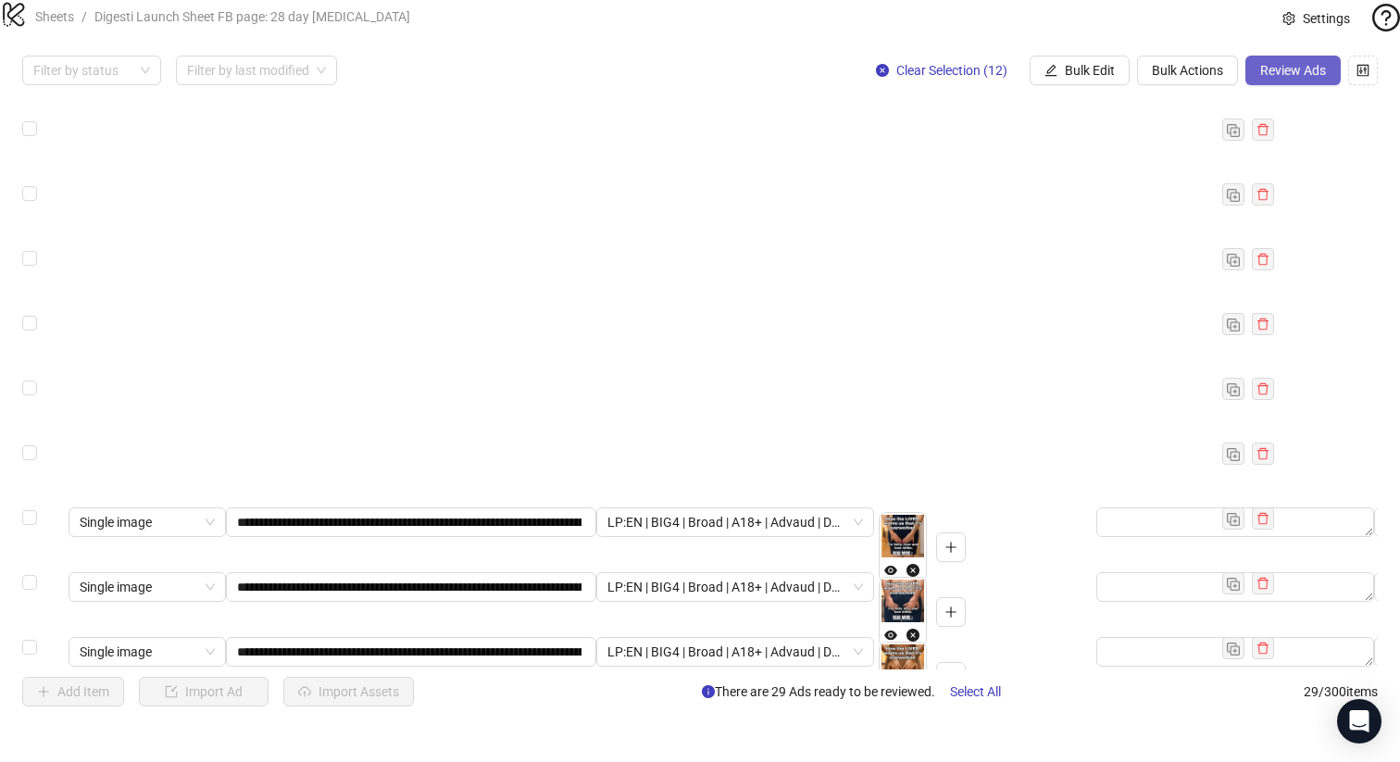
click at [1266, 85] on button "Review Ads" at bounding box center [1292, 71] width 95 height 30
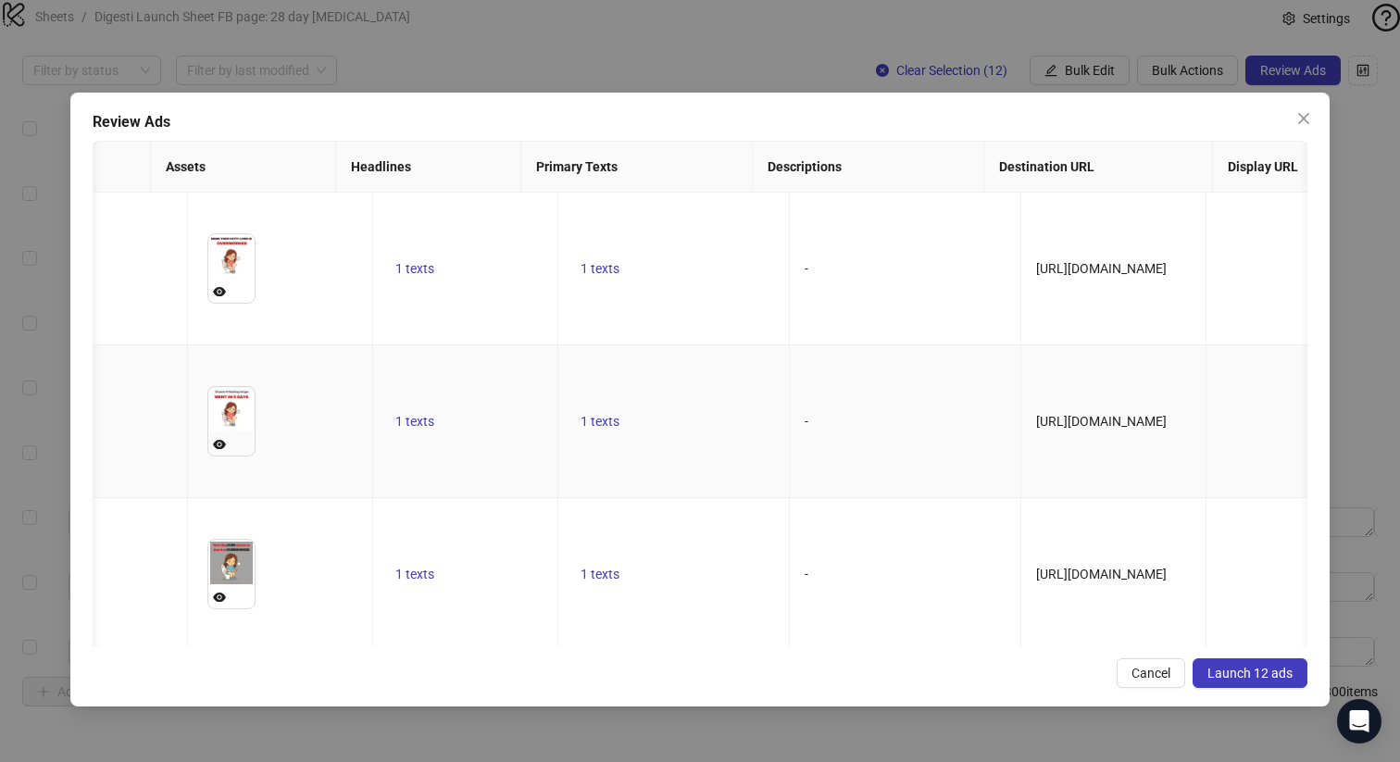
scroll to position [0, 0]
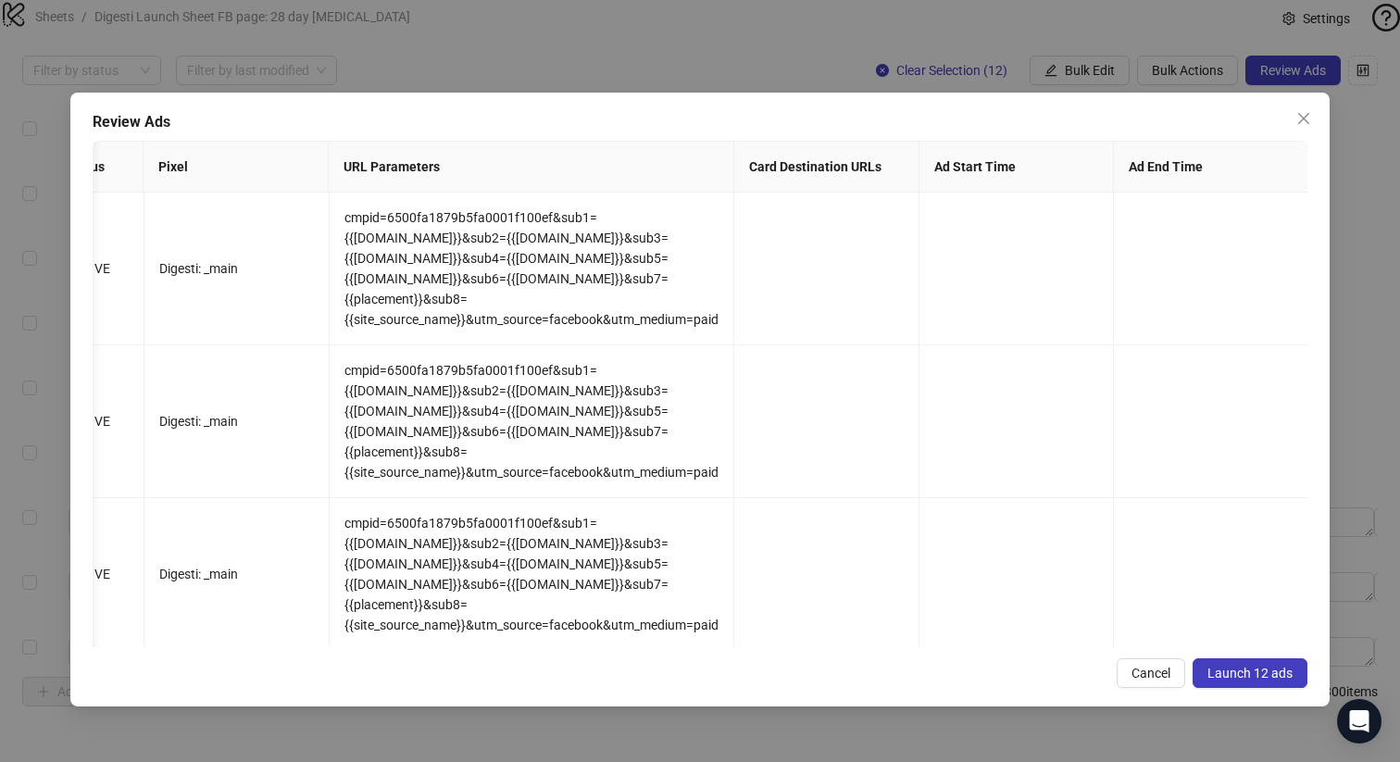
click at [1232, 669] on span "Launch 12 ads" at bounding box center [1249, 673] width 85 height 15
